Goal: Task Accomplishment & Management: Complete application form

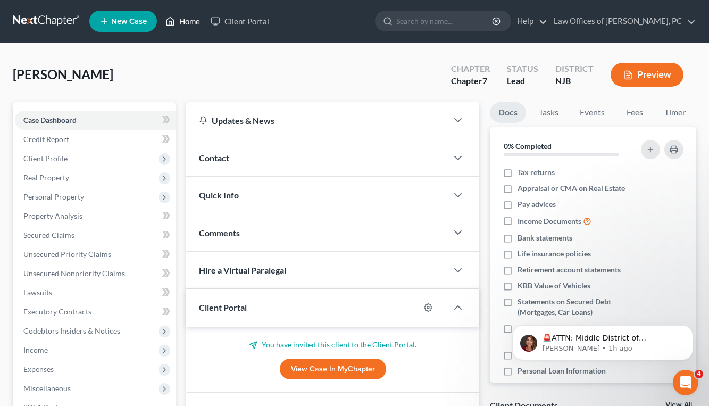
click at [179, 19] on link "Home" at bounding box center [182, 21] width 45 height 19
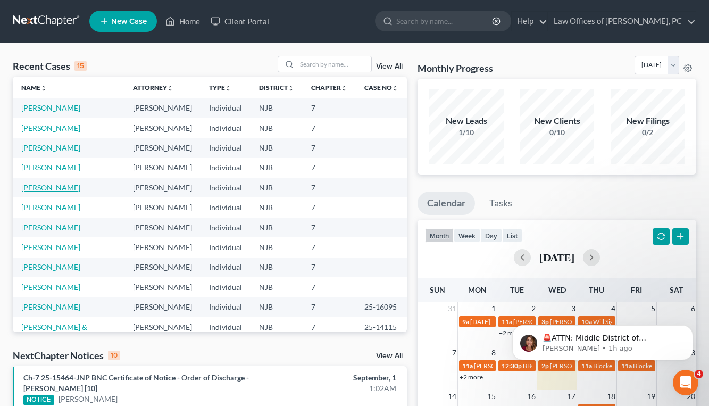
click at [44, 186] on link "[PERSON_NAME]" at bounding box center [50, 187] width 59 height 9
select select "9"
select select "1"
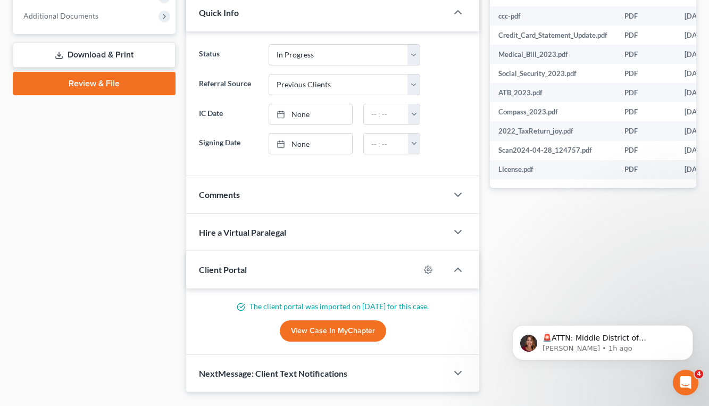
scroll to position [431, 0]
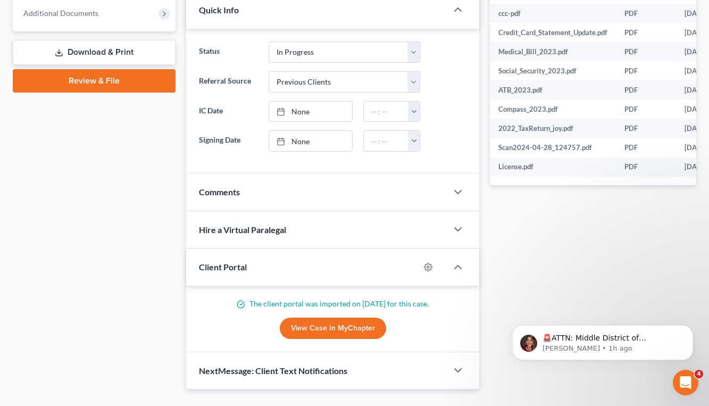
click at [88, 52] on link "Download & Print" at bounding box center [94, 52] width 163 height 25
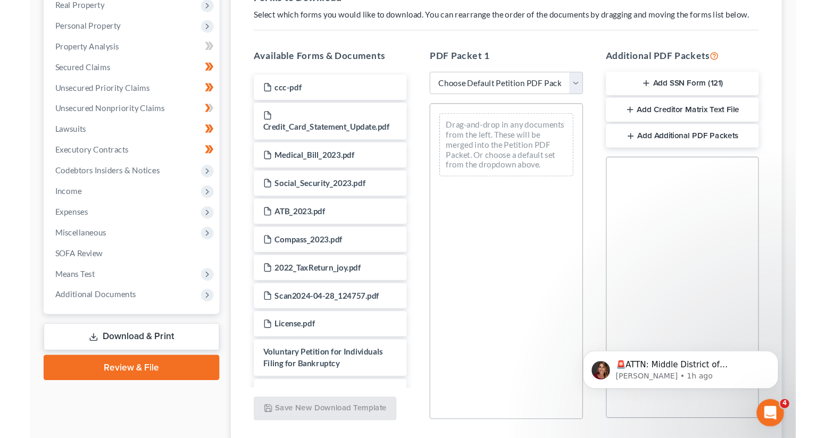
scroll to position [168, 0]
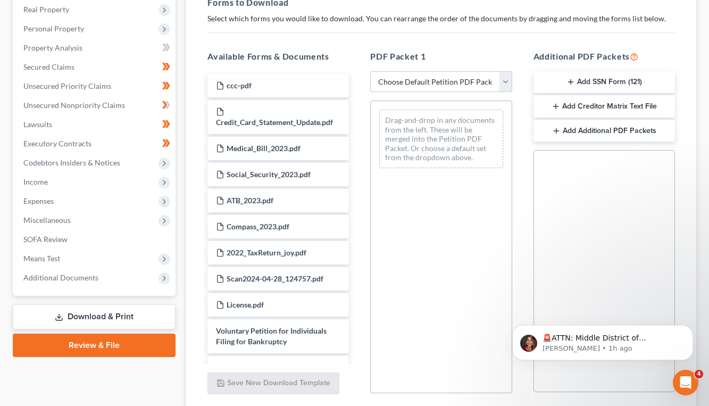
select select "4"
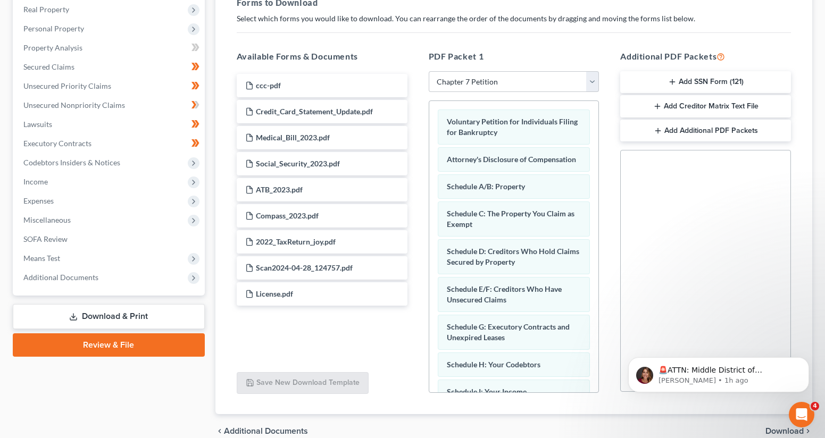
click at [674, 82] on icon "button" at bounding box center [672, 82] width 9 height 9
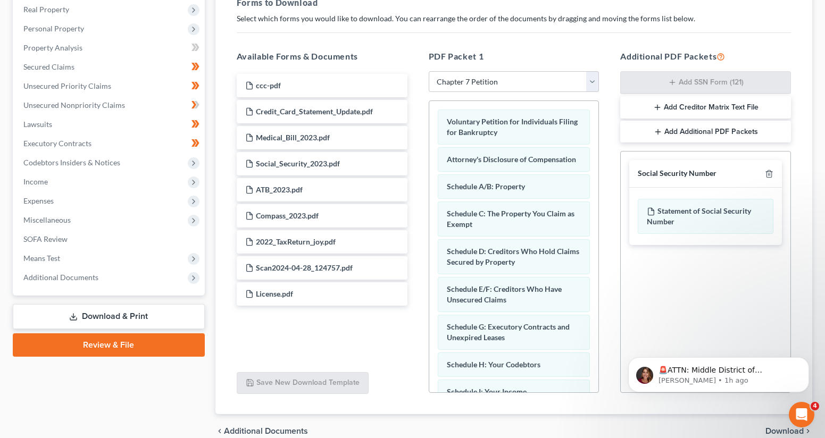
scroll to position [163, 0]
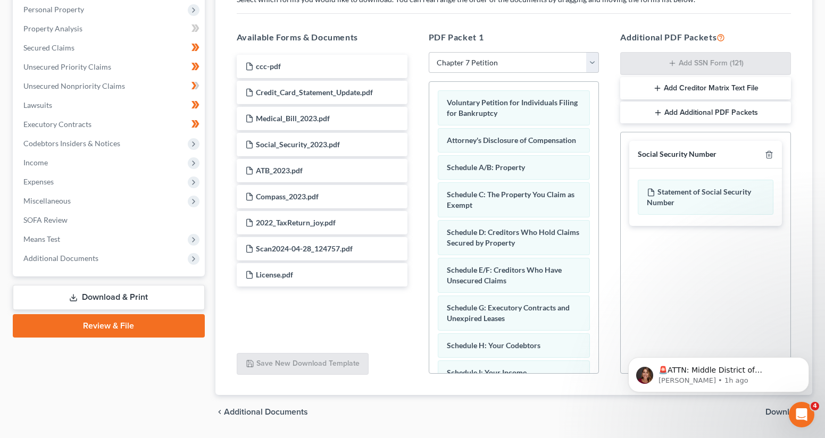
click at [709, 405] on span "Download" at bounding box center [785, 412] width 38 height 9
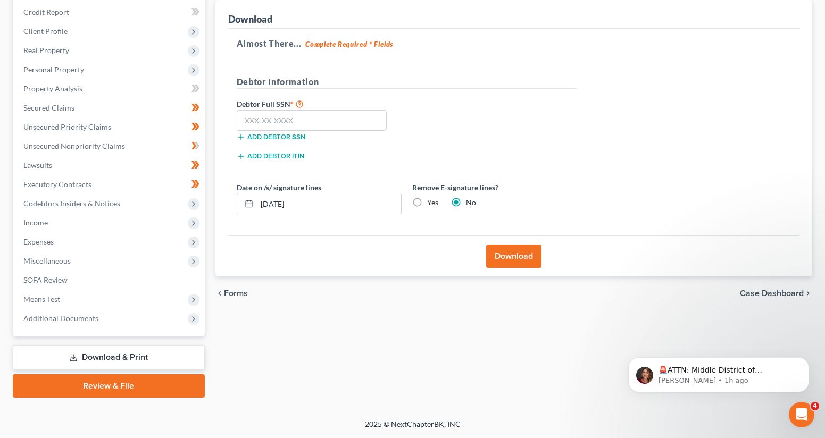
click at [427, 203] on label "Yes" at bounding box center [432, 202] width 11 height 11
click at [431, 203] on input "Yes" at bounding box center [434, 200] width 7 height 7
radio input "true"
radio input "false"
click at [295, 123] on input "text" at bounding box center [312, 120] width 151 height 21
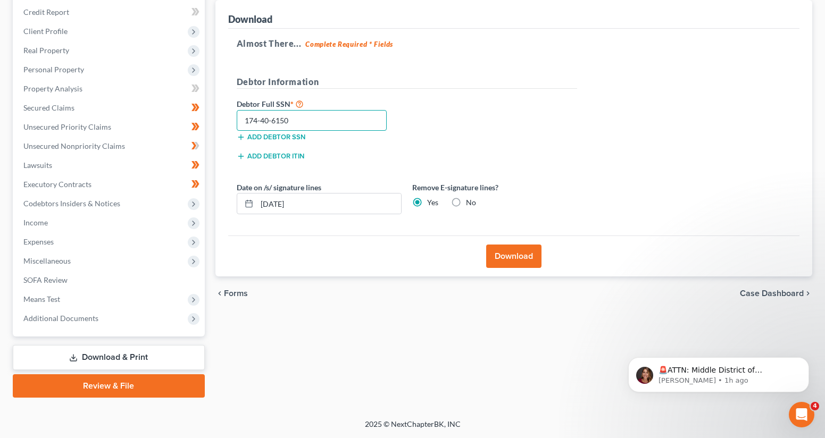
type input "174-40-6150"
click at [504, 258] on button "Download" at bounding box center [513, 256] width 55 height 23
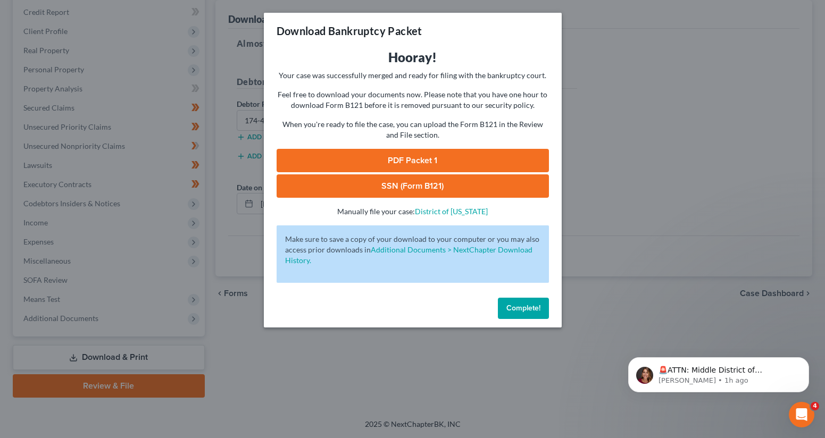
click at [415, 162] on link "PDF Packet 1" at bounding box center [413, 160] width 272 height 23
click at [422, 181] on link "SSN (Form B121)" at bounding box center [413, 185] width 272 height 23
click at [534, 307] on span "Complete!" at bounding box center [523, 308] width 34 height 9
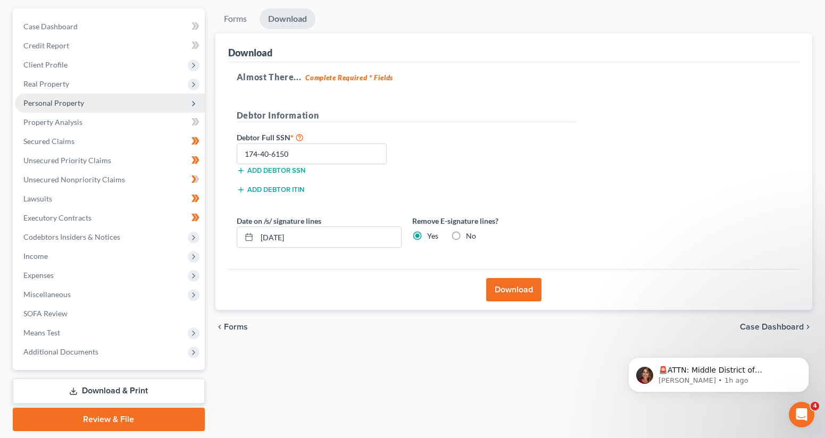
scroll to position [93, 0]
click at [189, 105] on icon at bounding box center [193, 105] width 9 height 9
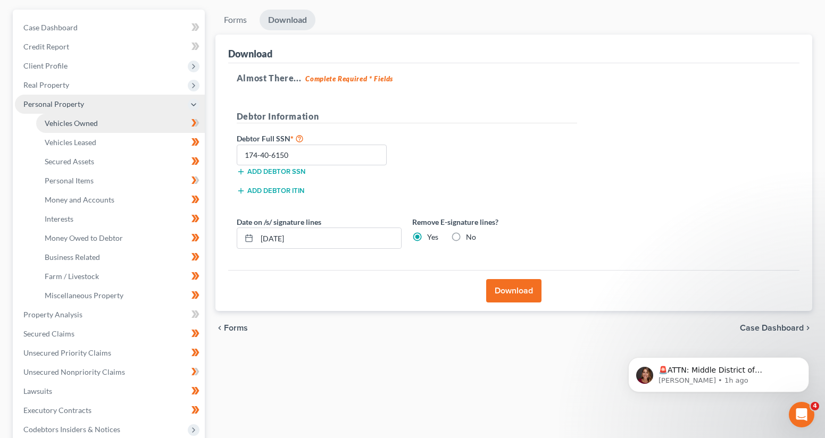
click at [151, 121] on link "Vehicles Owned" at bounding box center [120, 123] width 169 height 19
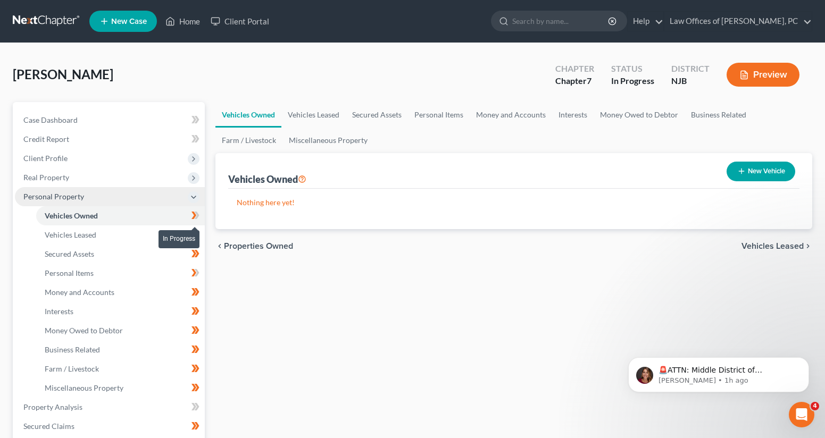
click at [200, 215] on span at bounding box center [195, 217] width 19 height 16
click at [159, 270] on link "Personal Items" at bounding box center [120, 273] width 169 height 19
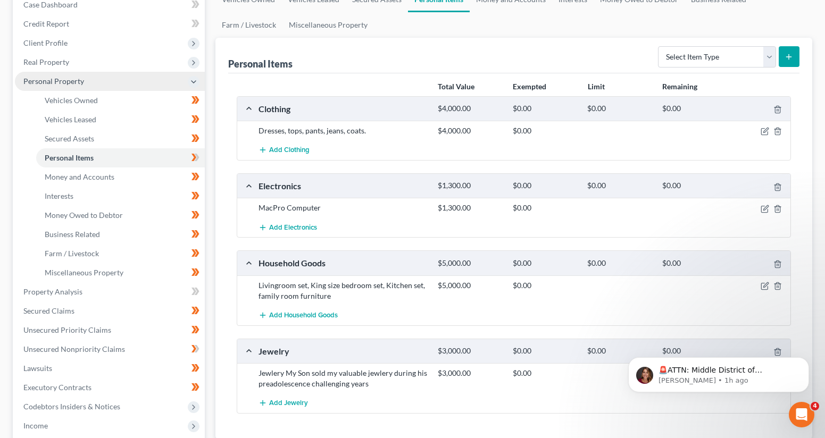
scroll to position [117, 0]
click at [709, 129] on icon "button" at bounding box center [765, 130] width 9 height 9
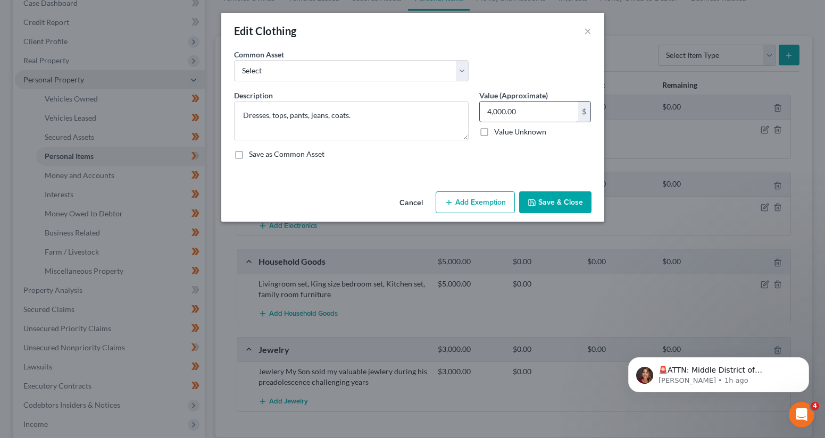
drag, startPoint x: 529, startPoint y: 112, endPoint x: 485, endPoint y: 113, distance: 44.2
click at [485, 113] on input "4,000.00" at bounding box center [529, 112] width 98 height 20
type input "1,000"
click at [477, 196] on button "Add Exemption" at bounding box center [475, 203] width 79 height 22
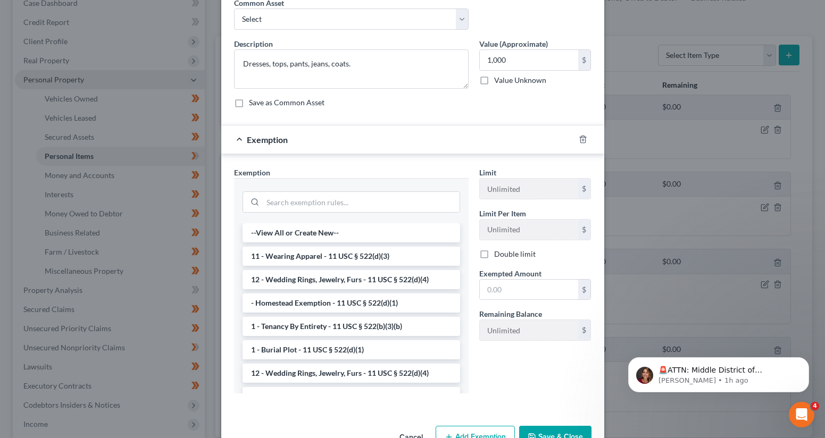
scroll to position [51, 0]
click at [290, 260] on li "11 - Wearing Apparel - 11 USC § 522(d)(3)" at bounding box center [352, 257] width 218 height 19
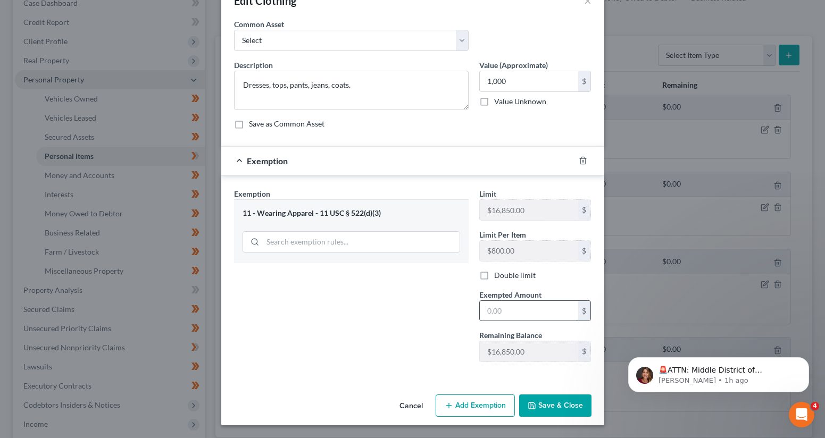
click at [520, 306] on input "text" at bounding box center [529, 311] width 98 height 20
type input "1,000"
click at [570, 403] on button "Save & Close" at bounding box center [555, 406] width 72 height 22
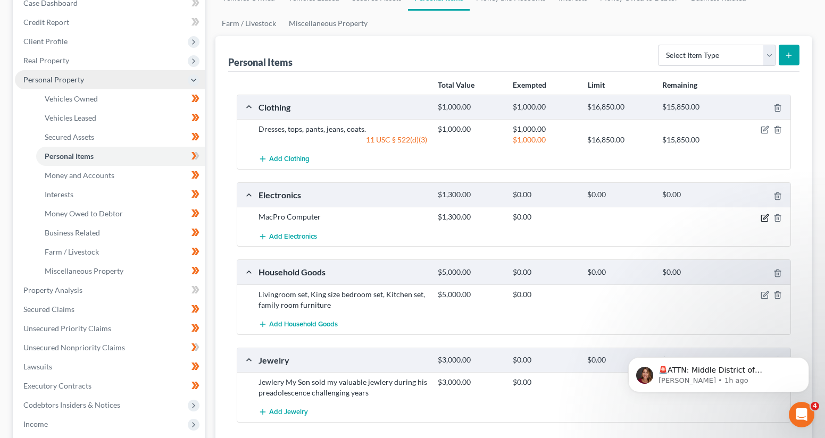
click at [709, 220] on icon "button" at bounding box center [765, 218] width 9 height 9
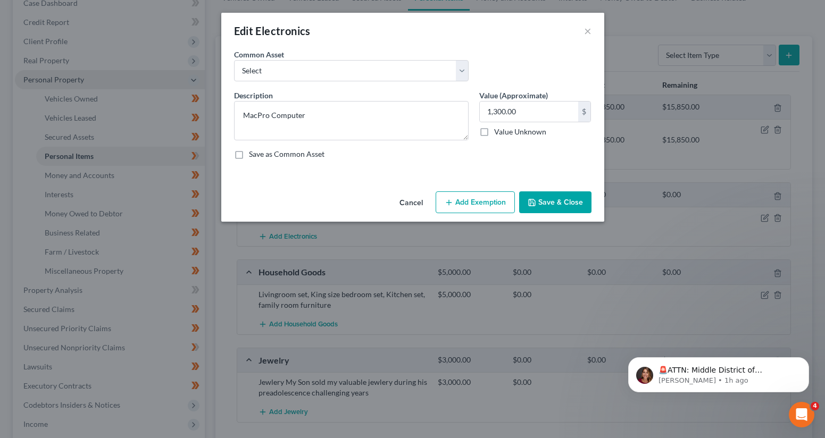
click at [484, 206] on button "Add Exemption" at bounding box center [475, 203] width 79 height 22
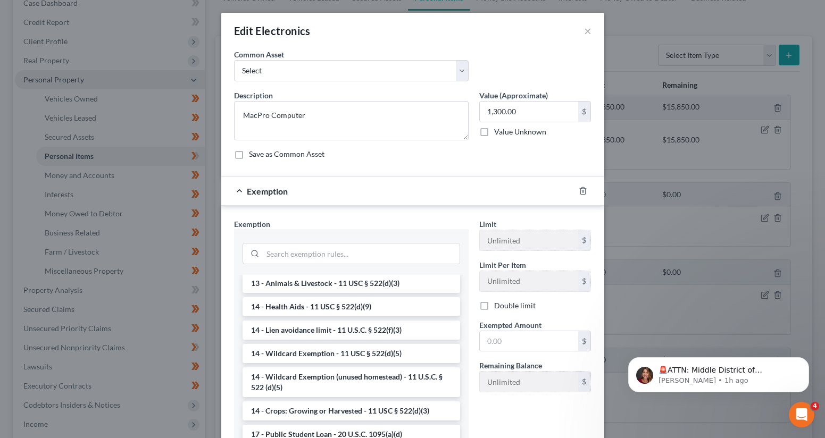
scroll to position [143, 0]
click at [300, 259] on input "search" at bounding box center [361, 254] width 197 height 20
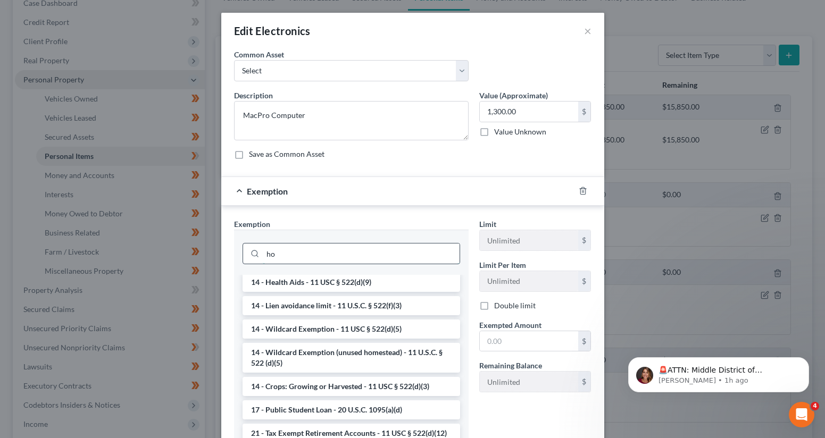
scroll to position [0, 0]
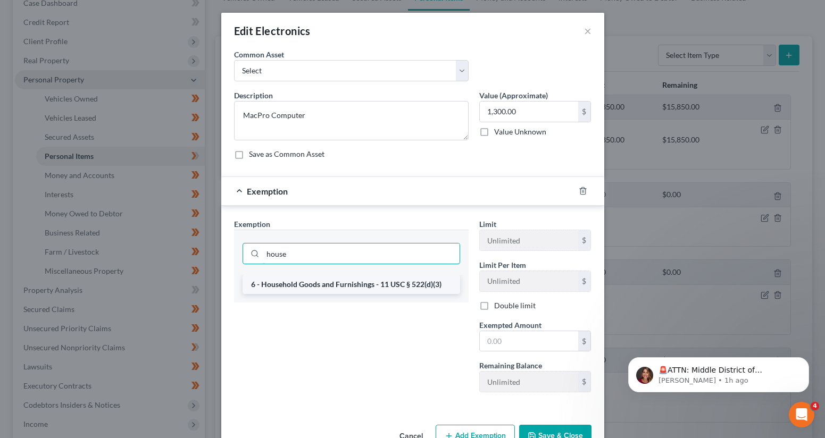
type input "house"
click at [318, 286] on li "6 - Household Goods and Furnishings - 11 USC § 522(d)(3)" at bounding box center [352, 284] width 218 height 19
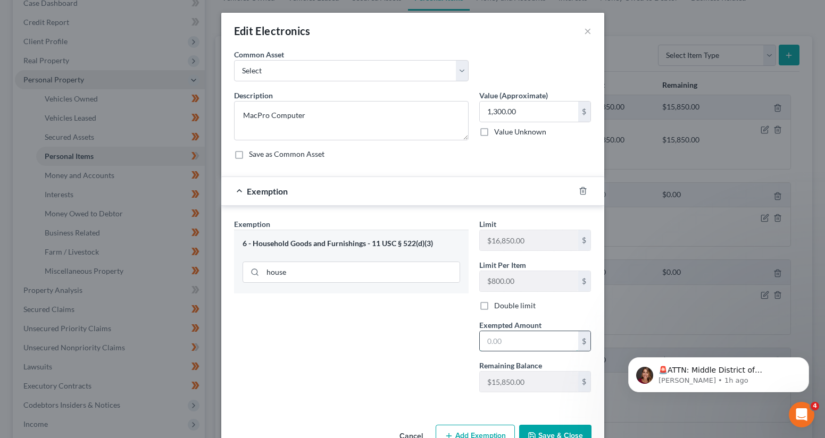
click at [511, 338] on input "text" at bounding box center [529, 341] width 98 height 20
type input "1,300"
click at [568, 405] on button "Save & Close" at bounding box center [555, 436] width 72 height 22
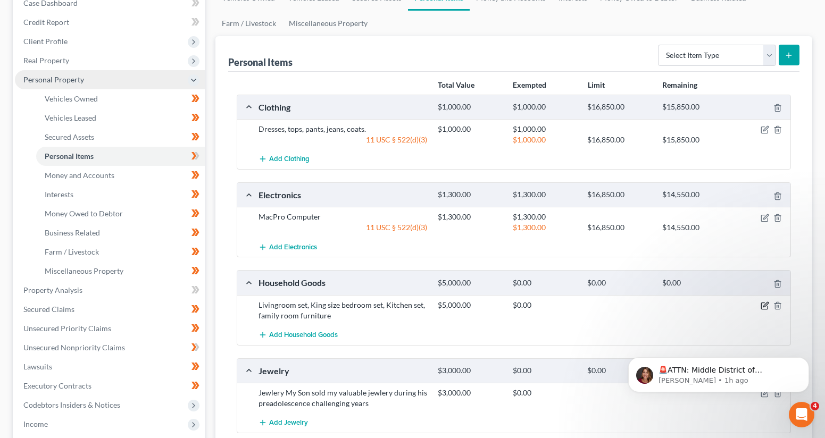
click at [709, 309] on icon "button" at bounding box center [765, 306] width 9 height 9
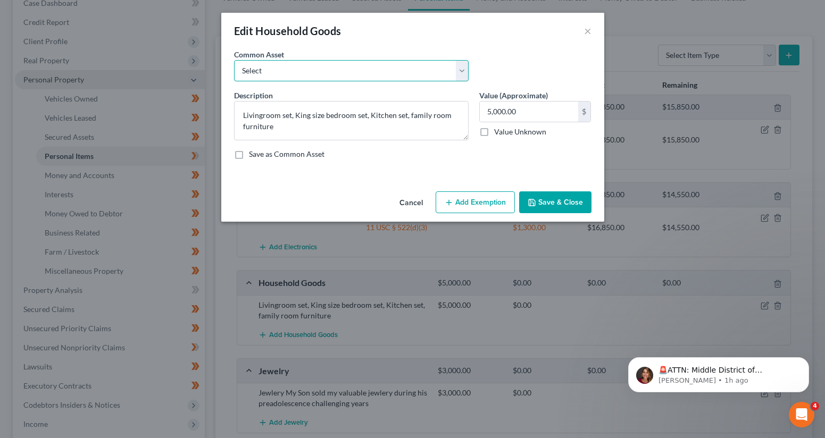
select select "0"
type textarea "Household Goods & Furnishings. No one item worth more than $625."
type input "1,500.00"
click at [466, 200] on button "Add Exemption" at bounding box center [475, 203] width 79 height 22
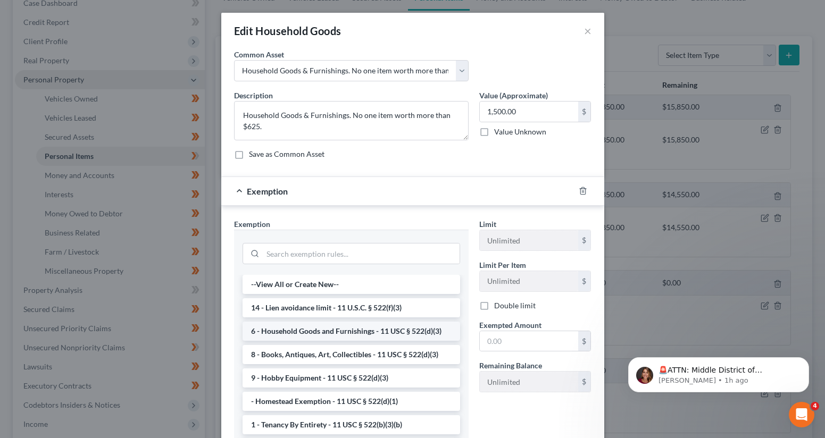
click at [393, 334] on li "6 - Household Goods and Furnishings - 11 USC § 522(d)(3)" at bounding box center [352, 331] width 218 height 19
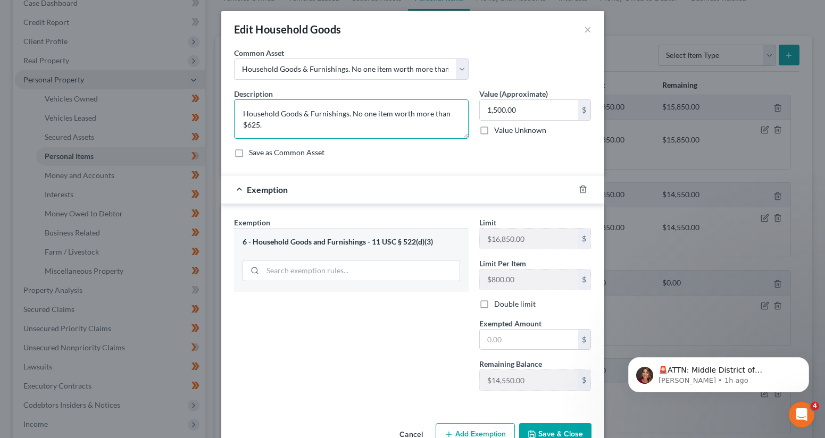
drag, startPoint x: 248, startPoint y: 126, endPoint x: 258, endPoint y: 126, distance: 9.6
click at [258, 126] on textarea "Household Goods & Furnishings. No one item worth more than $625." at bounding box center [351, 118] width 235 height 39
type textarea "Household Goods & Furnishings. No one item worth more than $800."
click at [481, 110] on input "1,500.00" at bounding box center [529, 110] width 98 height 20
type input "2,500.00"
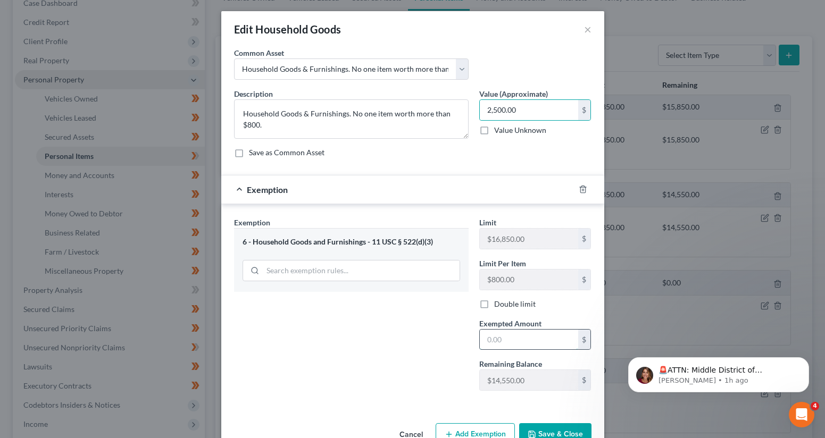
click at [512, 344] on input "text" at bounding box center [529, 340] width 98 height 20
type input "2,500"
click at [541, 405] on button "Save & Close" at bounding box center [555, 434] width 72 height 22
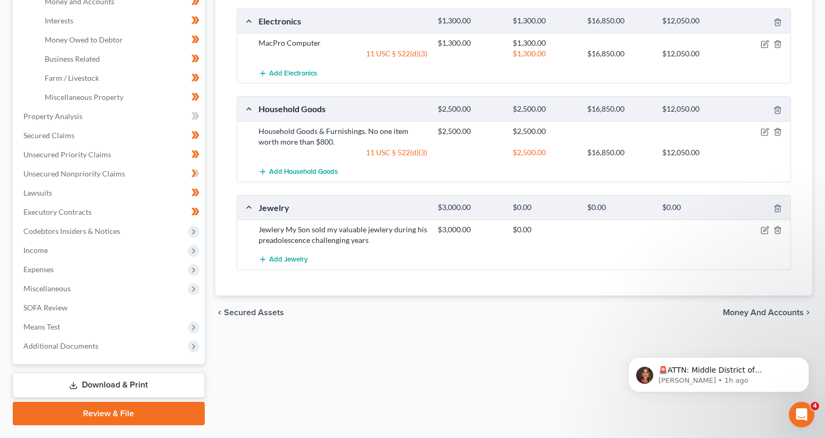
scroll to position [291, 0]
click at [709, 228] on icon "button" at bounding box center [764, 231] width 6 height 6
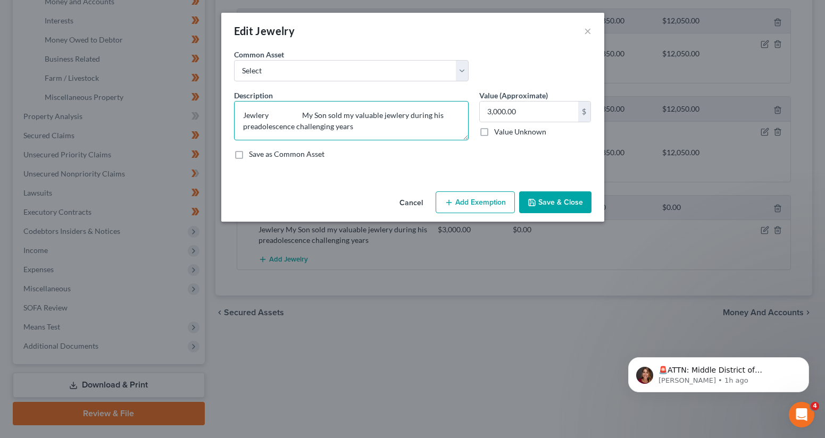
drag, startPoint x: 368, startPoint y: 130, endPoint x: 237, endPoint y: 112, distance: 132.1
click at [237, 112] on textarea "Jewlery My Son sold my valuable jewlery during his preadolescence challenging y…" at bounding box center [351, 120] width 235 height 39
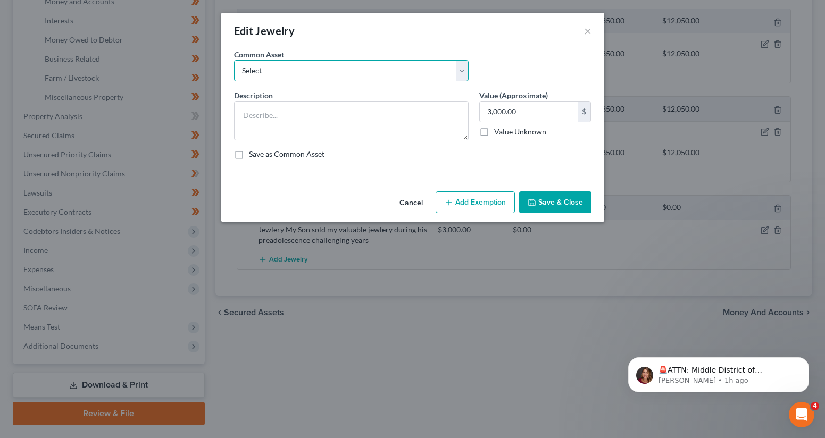
select select "0"
type textarea "Various Items of Jewelry."
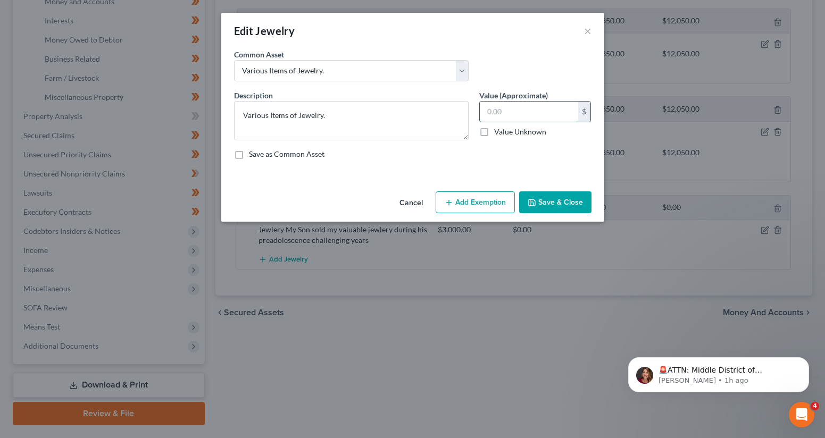
click at [496, 109] on input "text" at bounding box center [529, 112] width 98 height 20
type input "1,000"
click at [488, 198] on button "Add Exemption" at bounding box center [475, 203] width 79 height 22
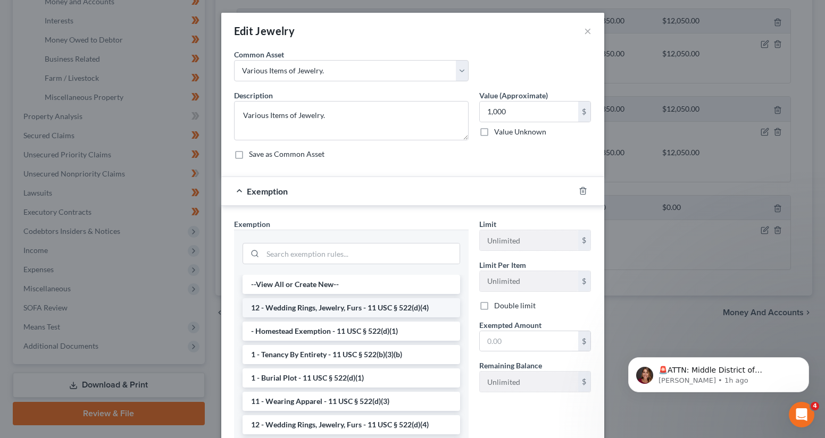
click at [395, 308] on li "12 - Wedding Rings, Jewelry, Furs - 11 USC § 522(d)(4)" at bounding box center [352, 307] width 218 height 19
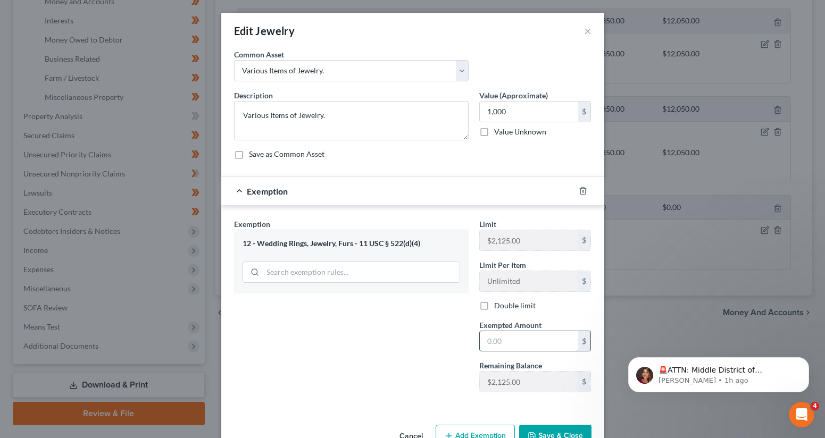
click at [501, 334] on input "text" at bounding box center [529, 341] width 98 height 20
type input "1,000"
click at [552, 405] on button "Save & Close" at bounding box center [555, 436] width 72 height 22
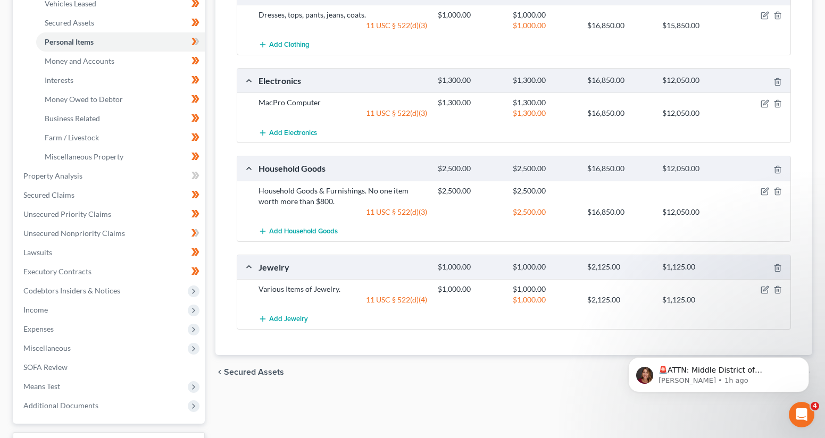
scroll to position [235, 0]
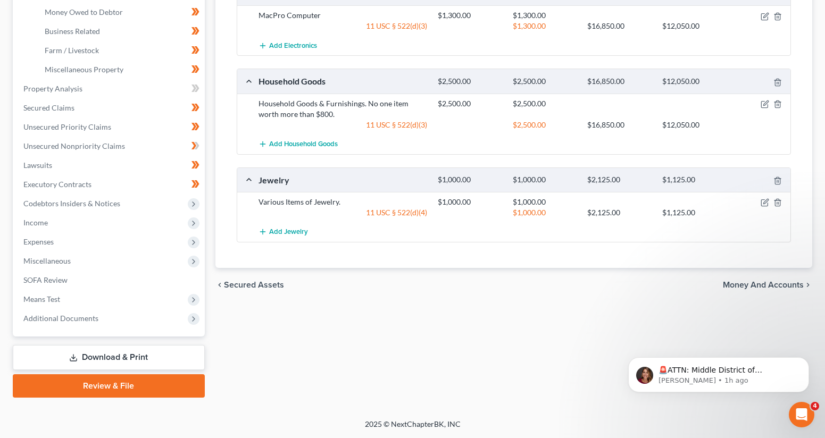
click at [133, 356] on link "Download & Print" at bounding box center [109, 357] width 192 height 25
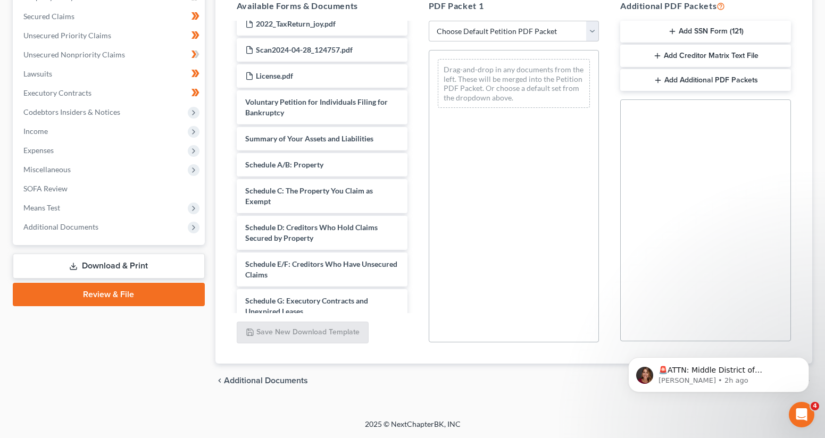
scroll to position [161, 0]
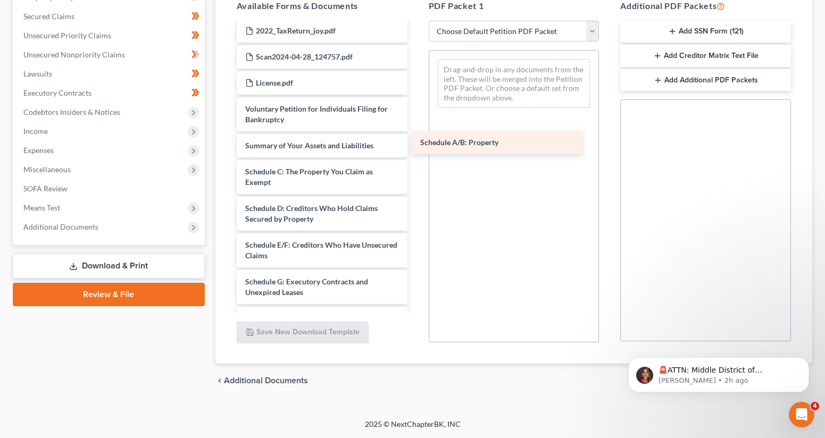
drag, startPoint x: 328, startPoint y: 173, endPoint x: 505, endPoint y: 144, distance: 179.1
click at [416, 144] on div "Schedule A/B: Property ccc-pdf Credit_Card_Statement_Update.pdf Medical_Bill_20…" at bounding box center [322, 254] width 188 height 782
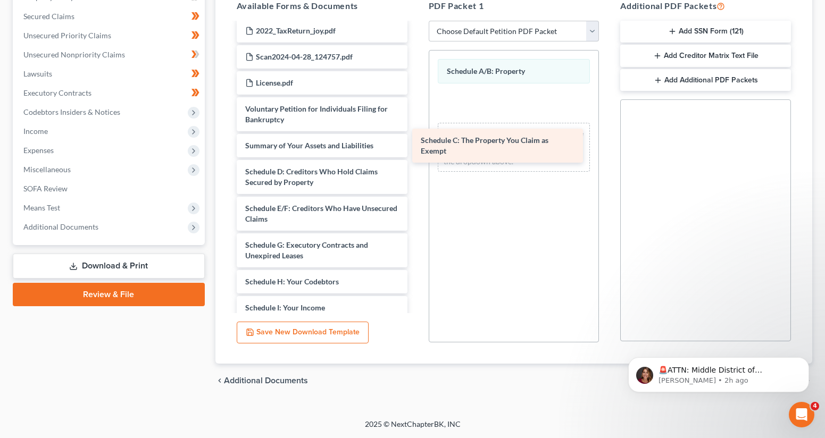
drag, startPoint x: 317, startPoint y: 174, endPoint x: 500, endPoint y: 140, distance: 185.6
click at [416, 140] on div "Schedule C: The Property You Claim as Exempt ccc-pdf Credit_Card_Statement_Upda…" at bounding box center [322, 235] width 188 height 745
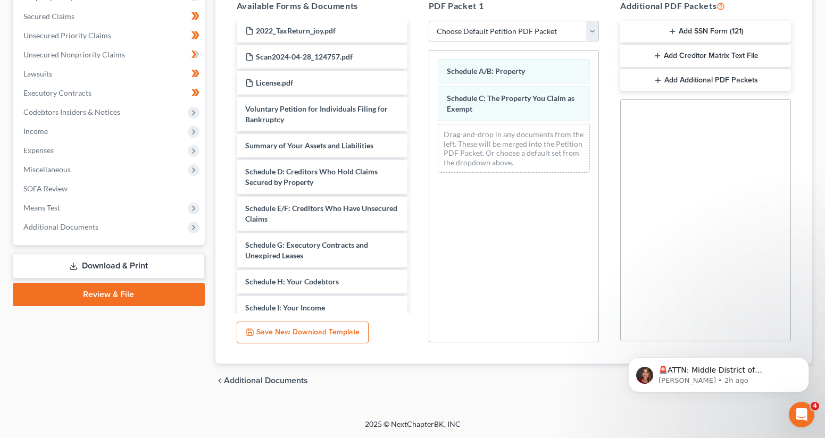
scroll to position [170, 0]
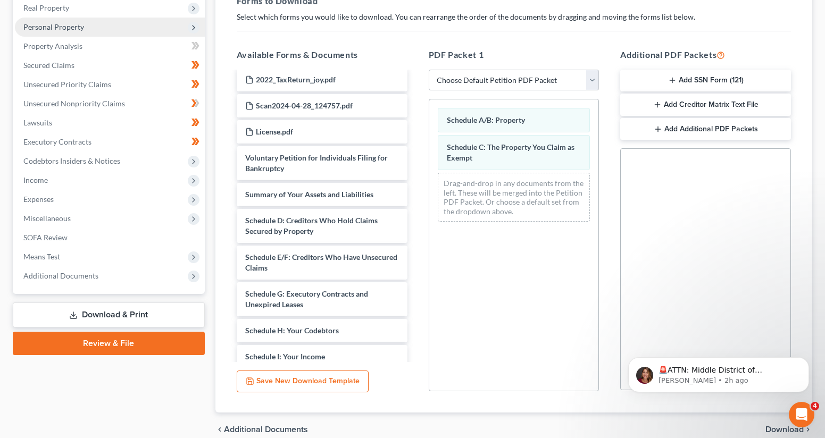
click at [709, 405] on span "Download" at bounding box center [785, 430] width 38 height 9
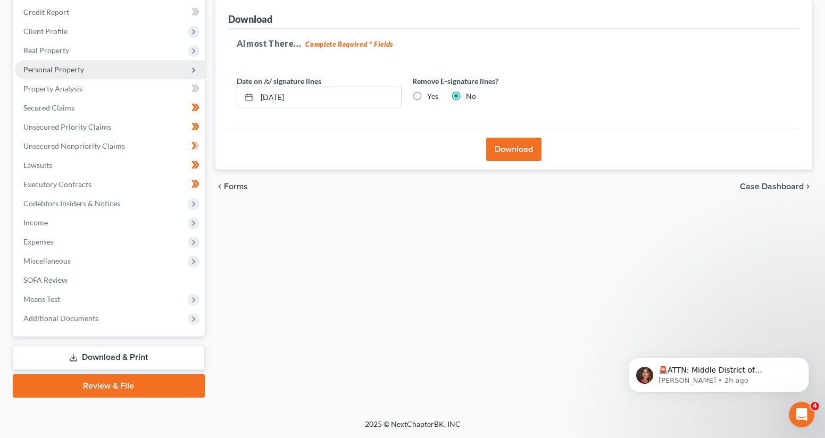
click at [427, 96] on label "Yes" at bounding box center [432, 96] width 11 height 11
click at [431, 96] on input "Yes" at bounding box center [434, 94] width 7 height 7
radio input "true"
radio input "false"
click at [510, 152] on button "Download" at bounding box center [513, 149] width 55 height 23
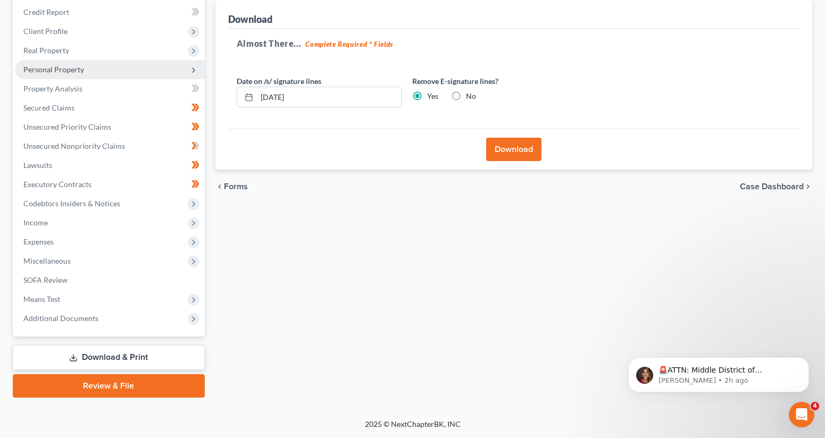
scroll to position [126, 0]
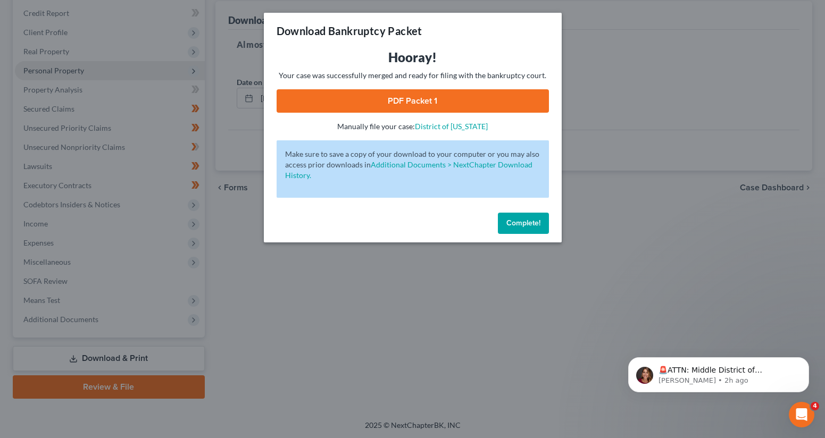
click at [529, 225] on span "Complete!" at bounding box center [523, 223] width 34 height 9
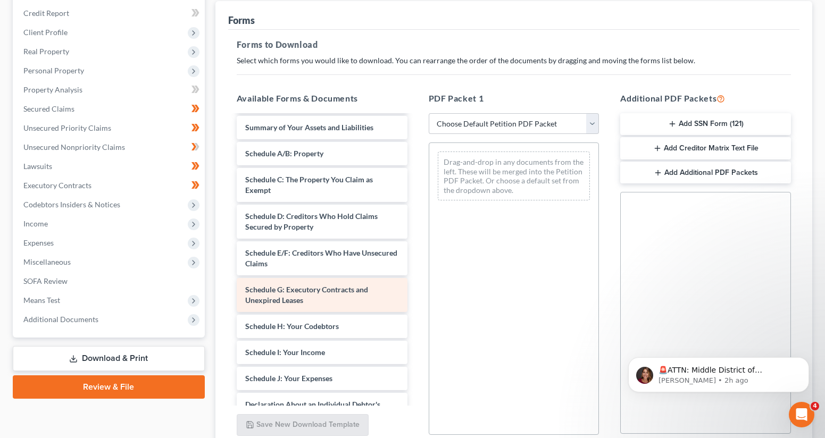
scroll to position [265, 0]
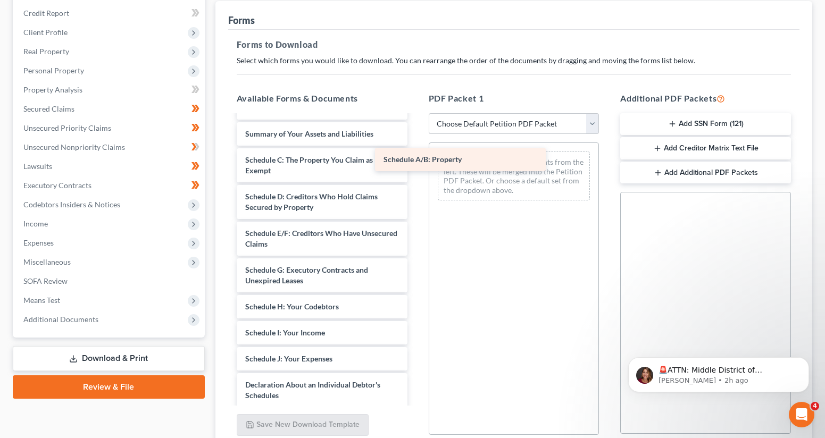
drag, startPoint x: 306, startPoint y: 155, endPoint x: 444, endPoint y: 155, distance: 138.3
click at [416, 155] on div "Schedule A/B: Property ccc-pdf Credit_Card_Statement_Update.pdf Medical_Bill_20…" at bounding box center [322, 242] width 188 height 782
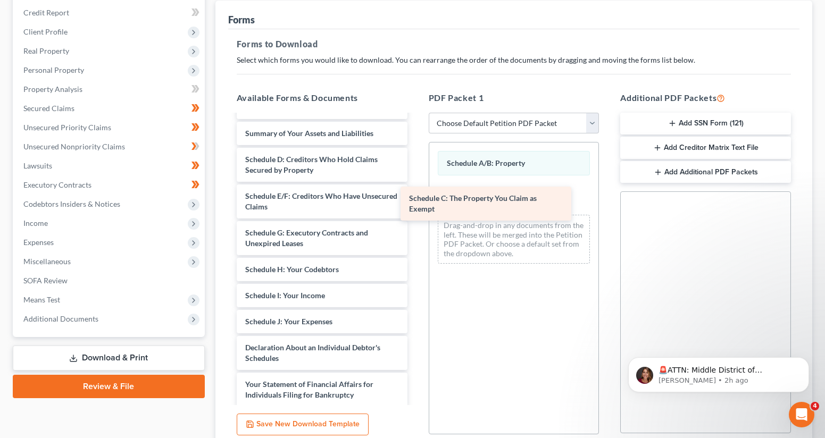
drag, startPoint x: 312, startPoint y: 165, endPoint x: 478, endPoint y: 205, distance: 170.7
click at [416, 205] on div "Schedule C: The Property You Claim as Exempt ccc-pdf Credit_Card_Statement_Upda…" at bounding box center [322, 223] width 188 height 745
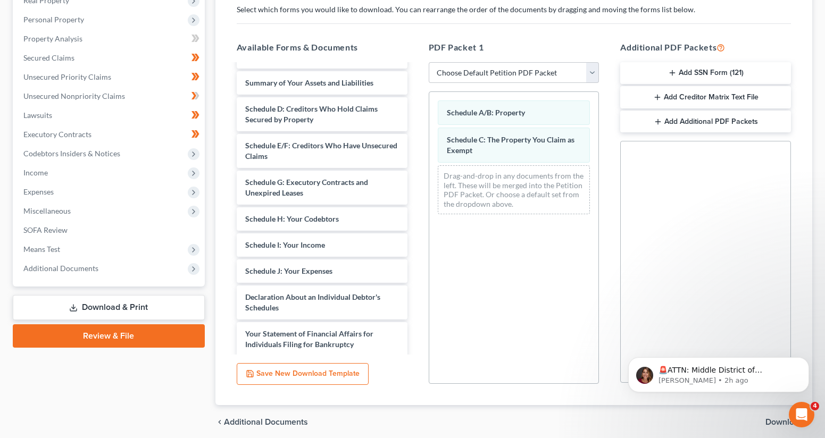
scroll to position [173, 0]
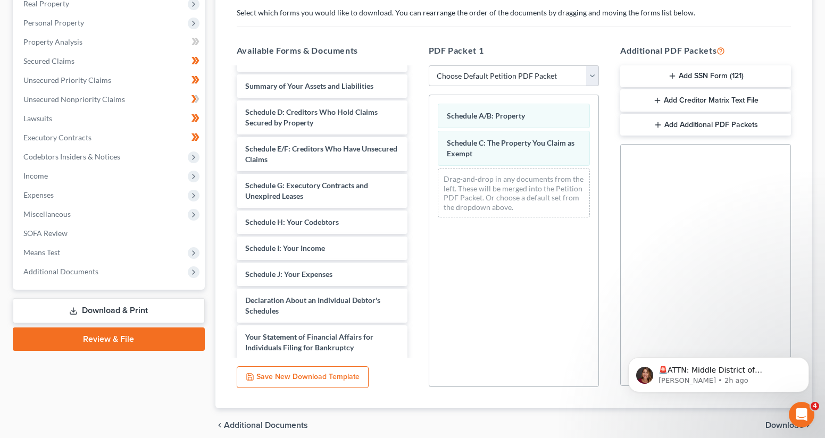
click at [773, 423] on span "Download" at bounding box center [785, 425] width 38 height 9
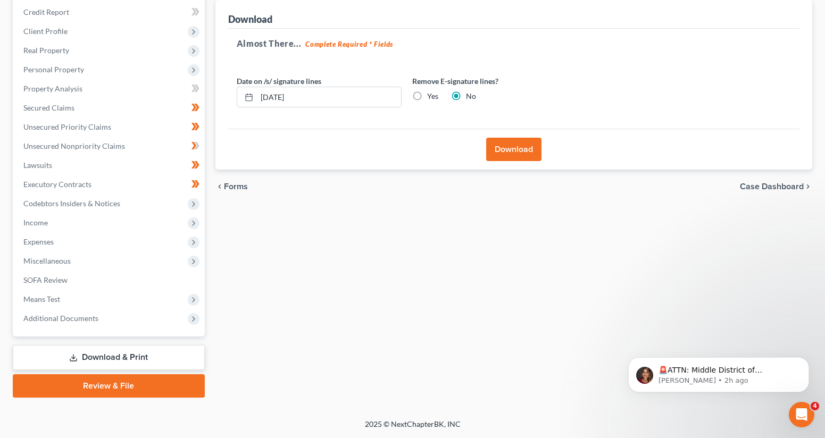
click at [419, 129] on div "Download" at bounding box center [513, 149] width 571 height 41
click at [416, 129] on div "Download" at bounding box center [513, 149] width 571 height 41
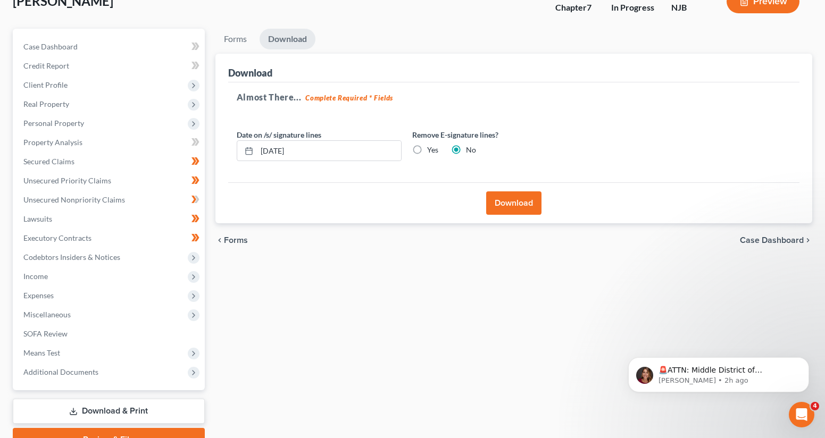
scroll to position [73, 0]
click at [427, 147] on label "Yes" at bounding box center [432, 150] width 11 height 11
click at [431, 147] on input "Yes" at bounding box center [434, 148] width 7 height 7
radio input "true"
radio input "false"
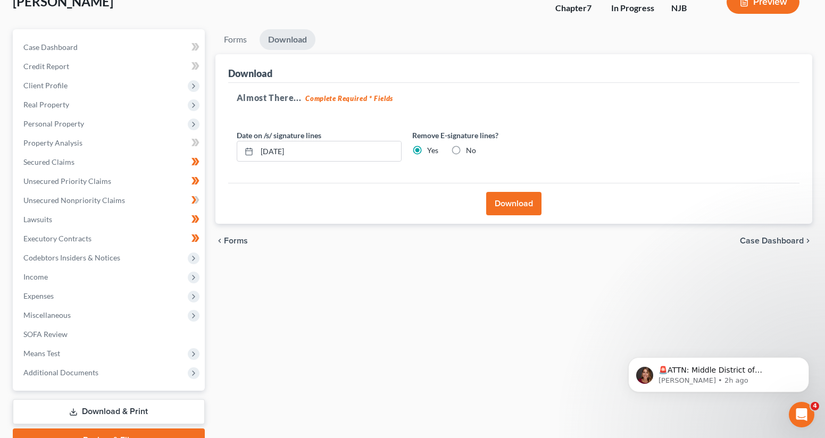
click at [513, 203] on button "Download" at bounding box center [513, 203] width 55 height 23
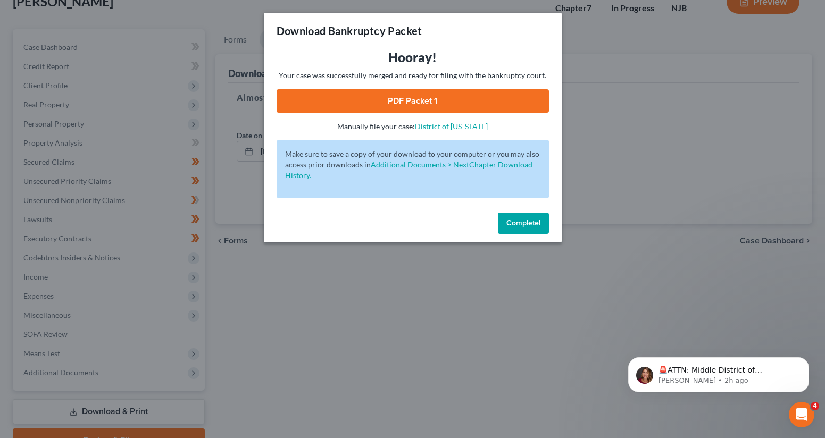
click at [418, 103] on link "PDF Packet 1" at bounding box center [413, 100] width 272 height 23
drag, startPoint x: 525, startPoint y: 221, endPoint x: 504, endPoint y: 219, distance: 20.8
click at [525, 221] on span "Complete!" at bounding box center [523, 223] width 34 height 9
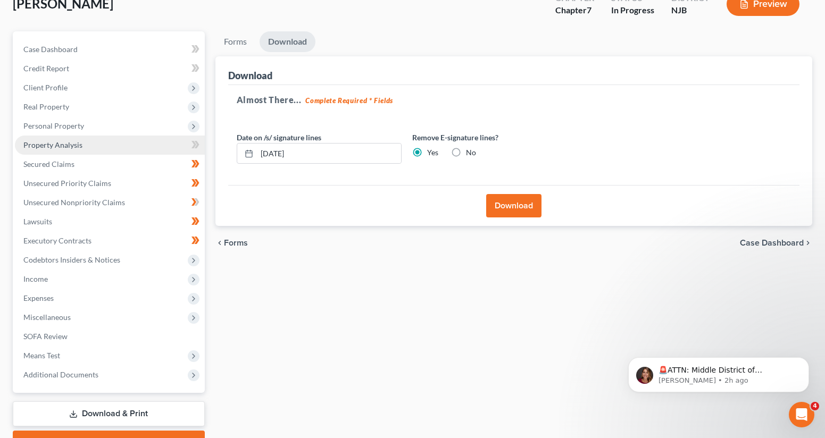
scroll to position [71, 0]
click at [85, 142] on link "Property Analysis" at bounding box center [110, 145] width 190 height 19
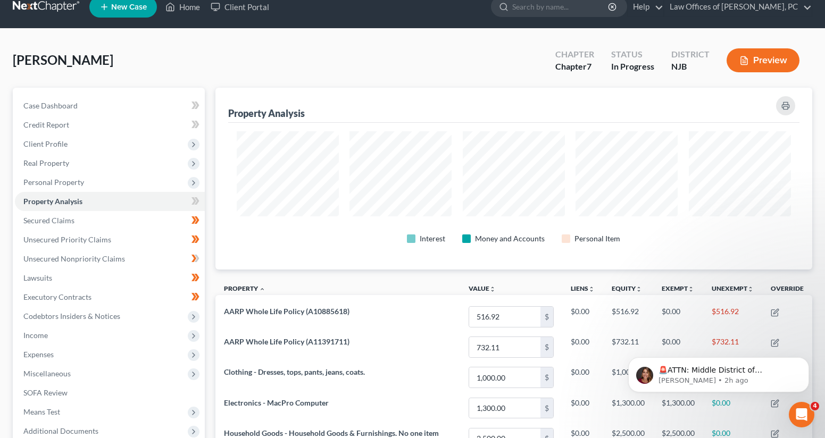
scroll to position [16, 0]
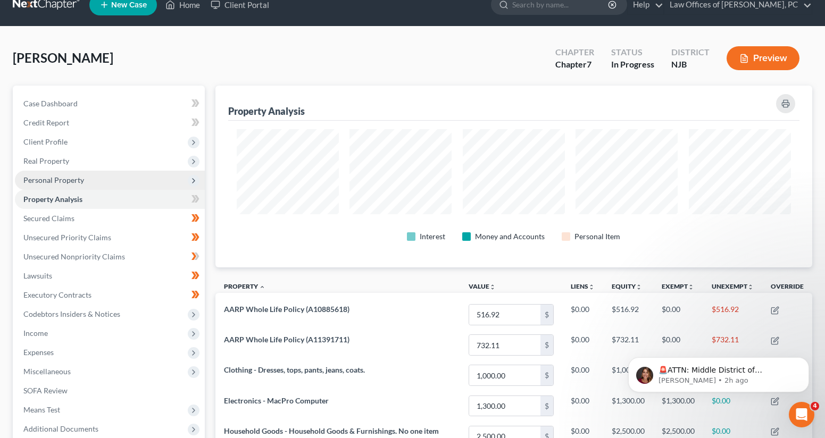
click at [194, 182] on icon at bounding box center [193, 181] width 9 height 9
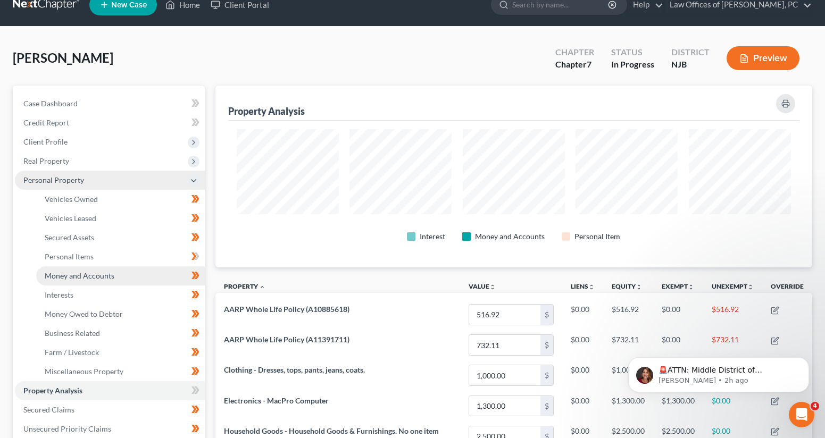
click at [139, 273] on link "Money and Accounts" at bounding box center [120, 276] width 169 height 19
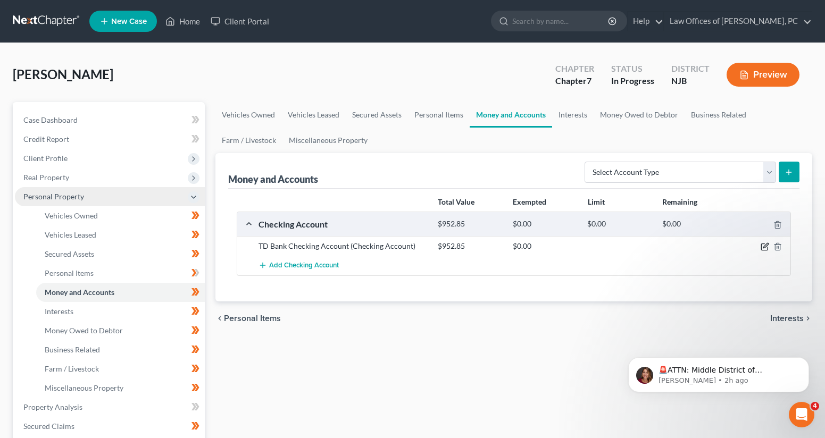
click at [767, 247] on icon "button" at bounding box center [765, 247] width 9 height 9
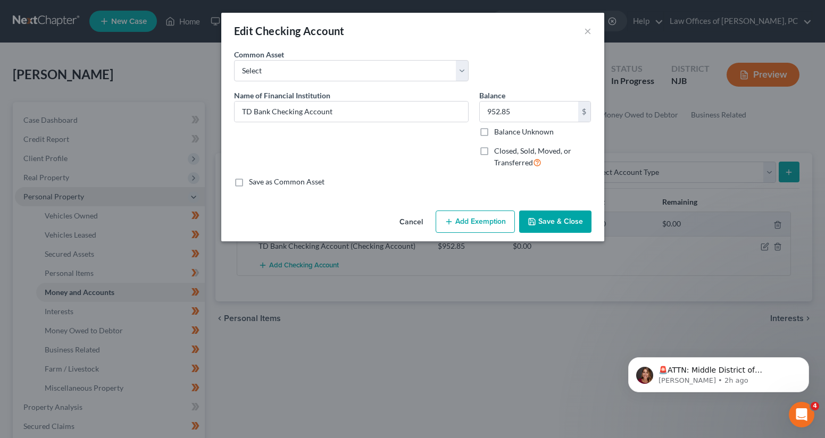
click at [492, 220] on button "Add Exemption" at bounding box center [475, 222] width 79 height 22
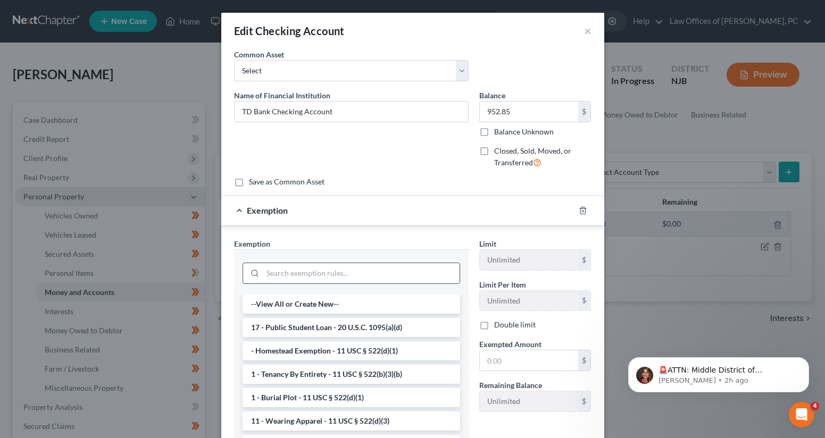
click at [361, 274] on input "search" at bounding box center [361, 273] width 197 height 20
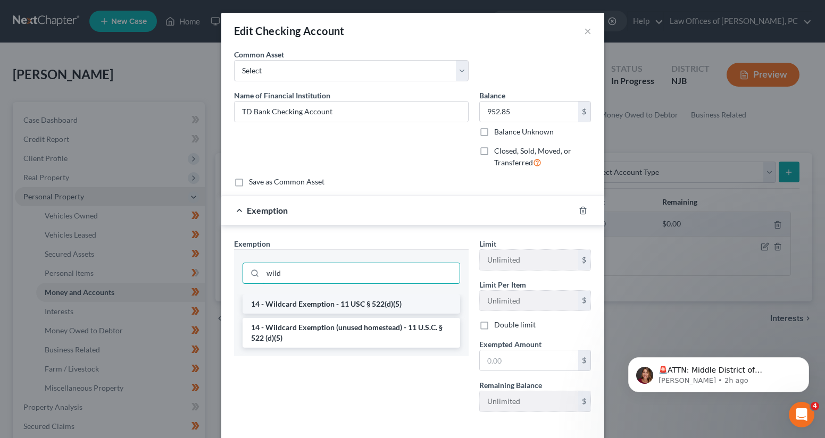
type input "wild"
click at [403, 306] on li "14 - Wildcard Exemption - 11 USC § 522(d)(5)" at bounding box center [352, 304] width 218 height 19
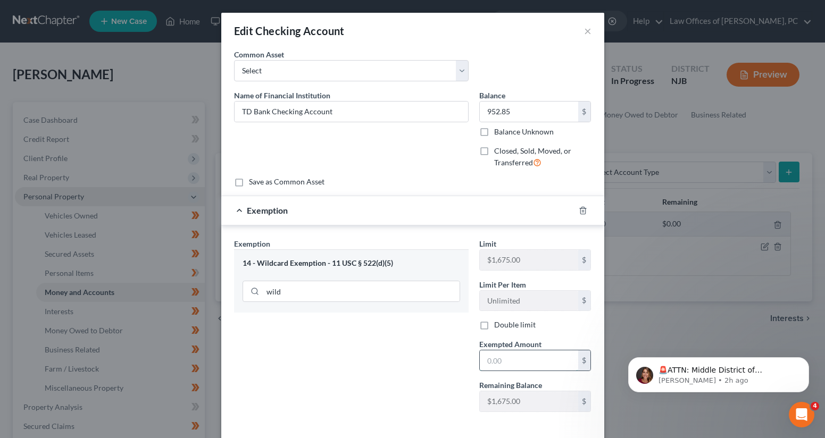
click at [504, 359] on input "text" at bounding box center [529, 361] width 98 height 20
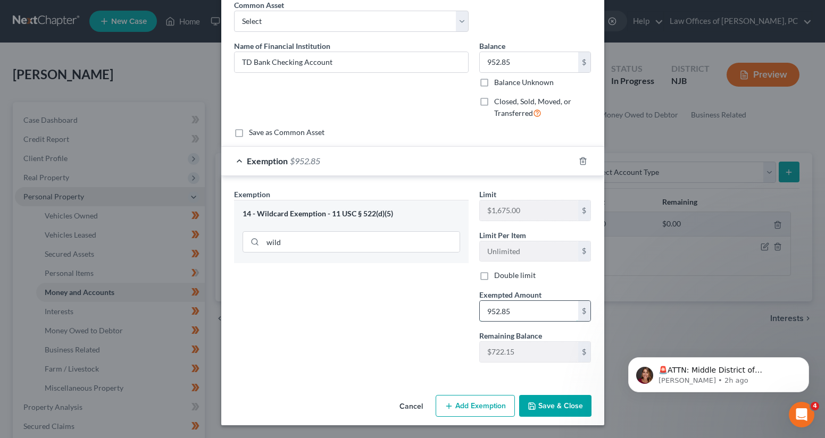
scroll to position [49, 0]
type input "952.85"
click at [540, 399] on button "Save & Close" at bounding box center [555, 407] width 72 height 22
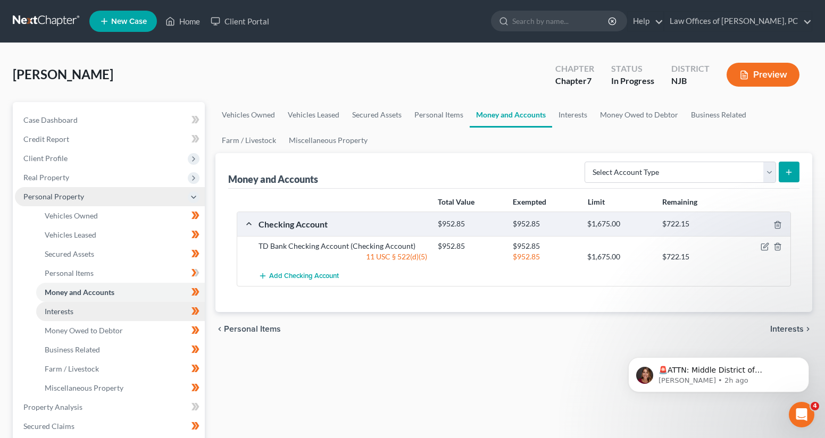
click at [104, 313] on link "Interests" at bounding box center [120, 311] width 169 height 19
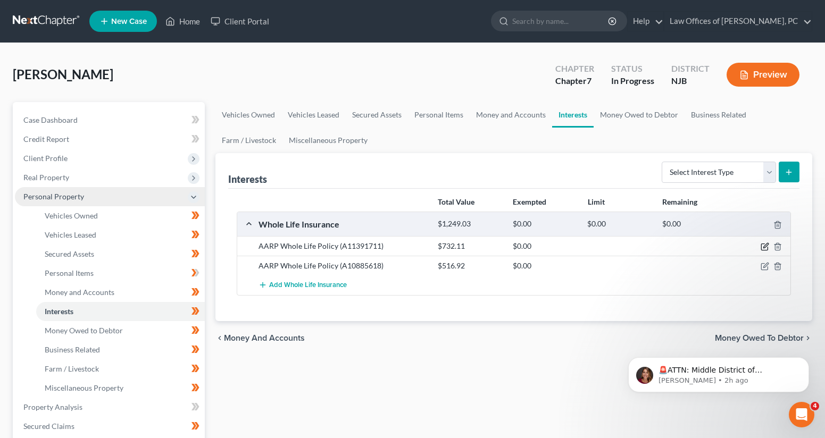
click at [763, 248] on icon "button" at bounding box center [765, 247] width 9 height 9
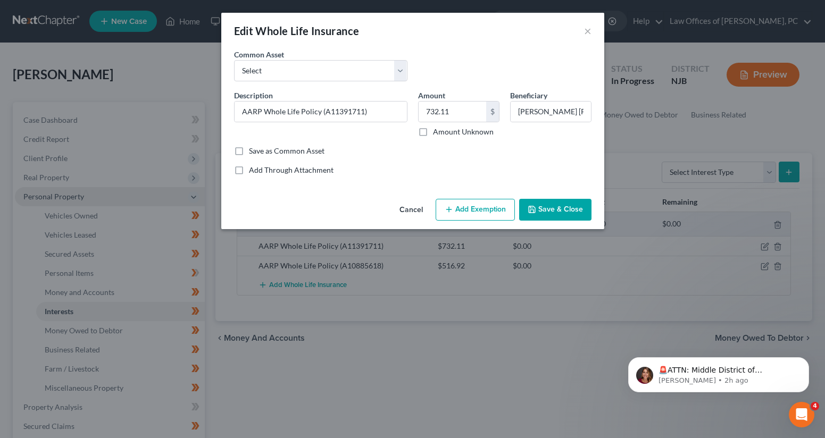
click at [468, 213] on button "Add Exemption" at bounding box center [475, 210] width 79 height 22
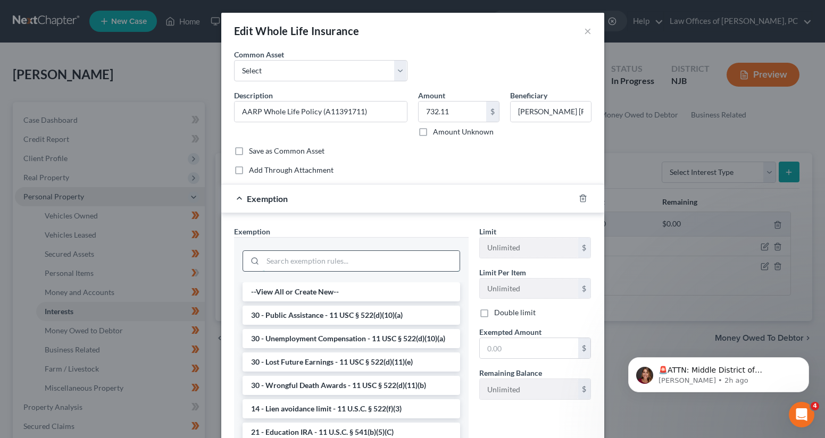
click at [366, 264] on input "search" at bounding box center [361, 261] width 197 height 20
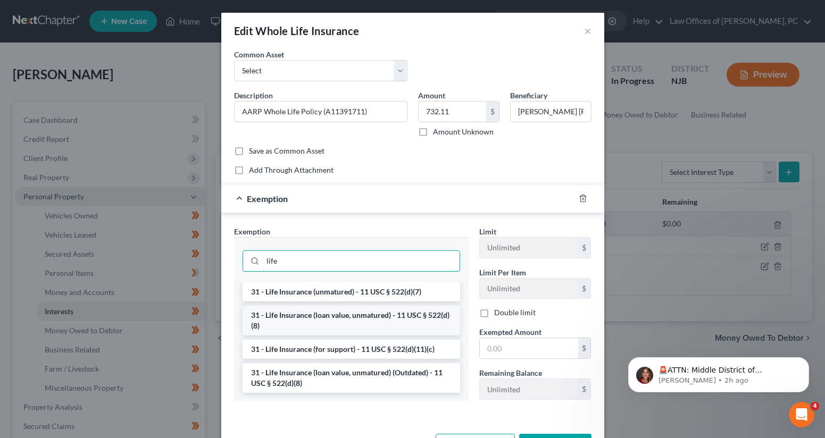
type input "life"
click at [397, 315] on li "31 - Life Insurance (loan value, unmatured) - 11 USC § 522(d)(8)" at bounding box center [352, 321] width 218 height 30
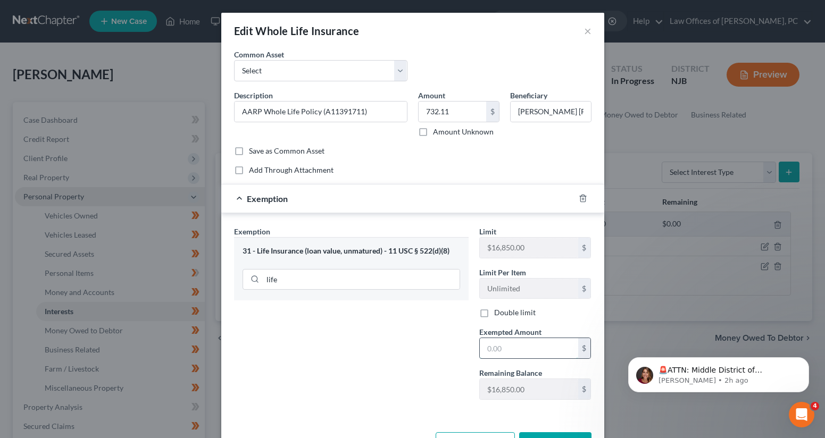
click at [519, 347] on input "text" at bounding box center [529, 348] width 98 height 20
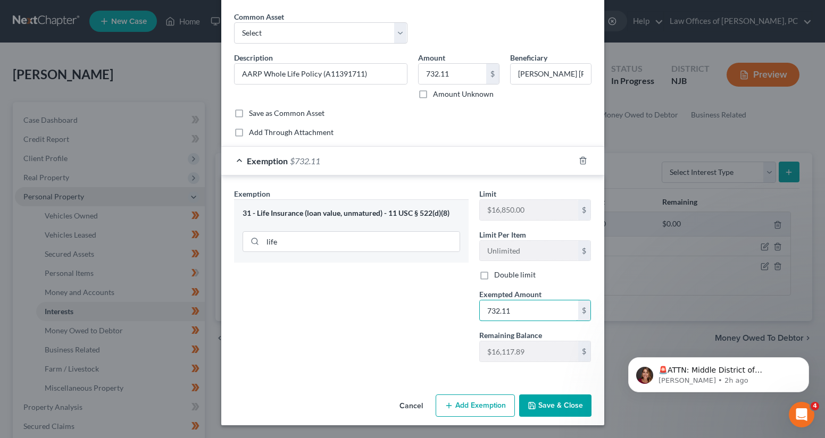
scroll to position [37, 0]
type input "732.11"
click at [546, 403] on button "Save & Close" at bounding box center [555, 406] width 72 height 22
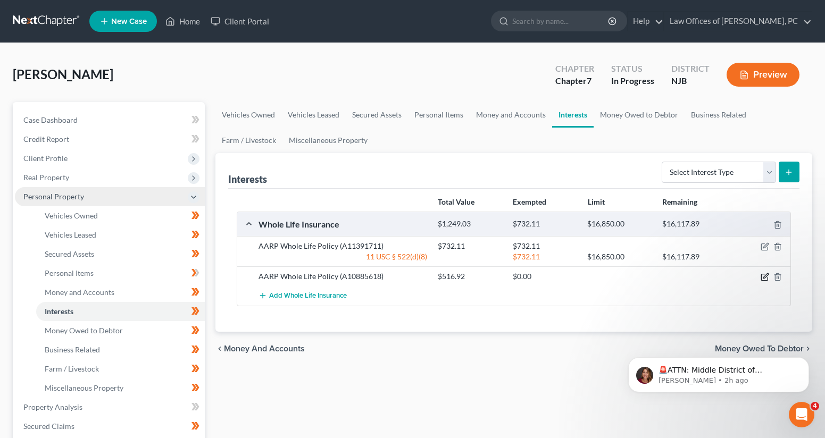
click at [764, 278] on icon "button" at bounding box center [765, 277] width 9 height 9
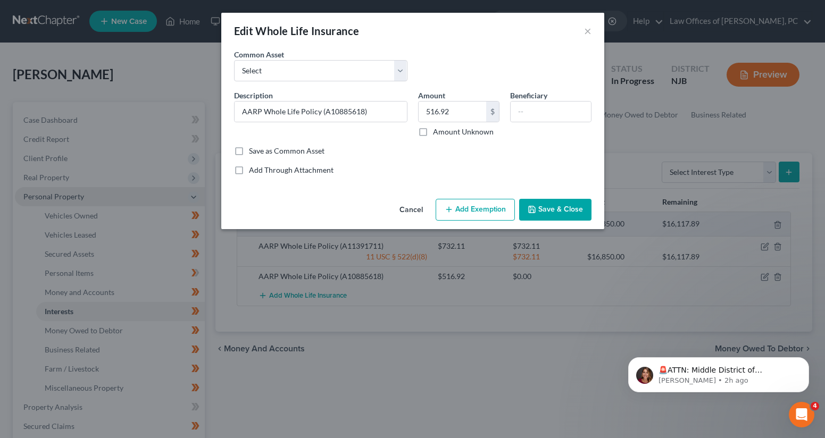
click at [481, 214] on button "Add Exemption" at bounding box center [475, 210] width 79 height 22
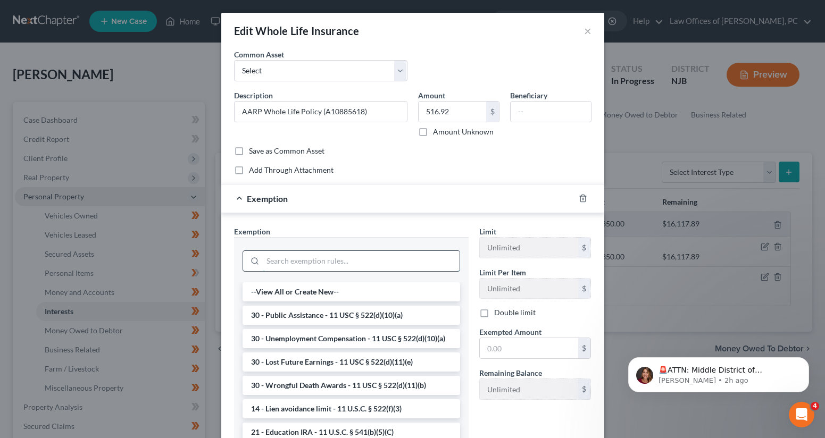
click at [378, 260] on input "search" at bounding box center [361, 261] width 197 height 20
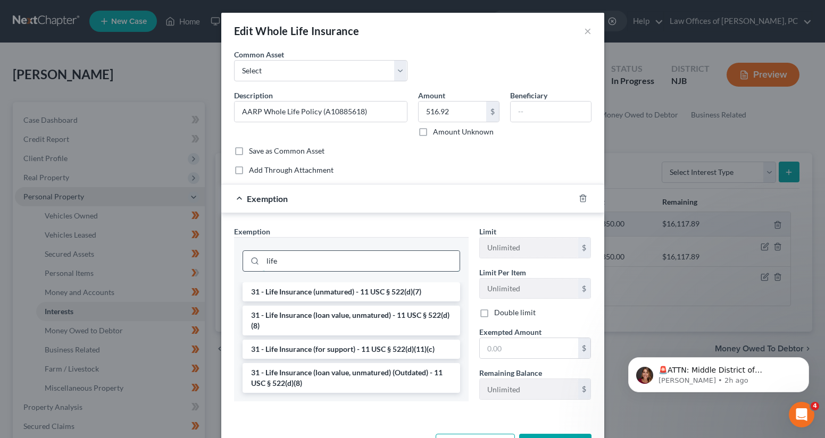
scroll to position [3, 0]
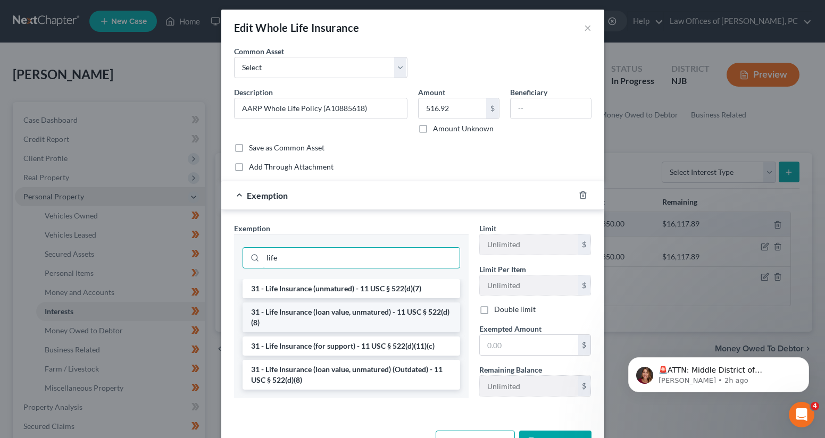
type input "life"
click at [403, 305] on li "31 - Life Insurance (loan value, unmatured) - 11 USC § 522(d)(8)" at bounding box center [352, 318] width 218 height 30
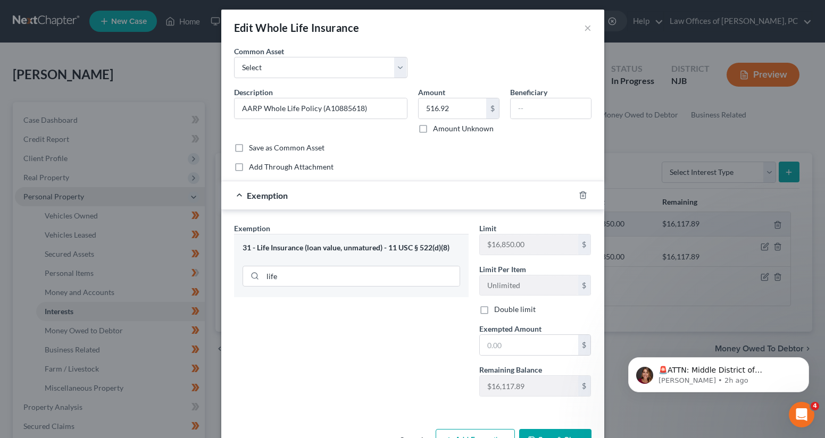
scroll to position [2, 0]
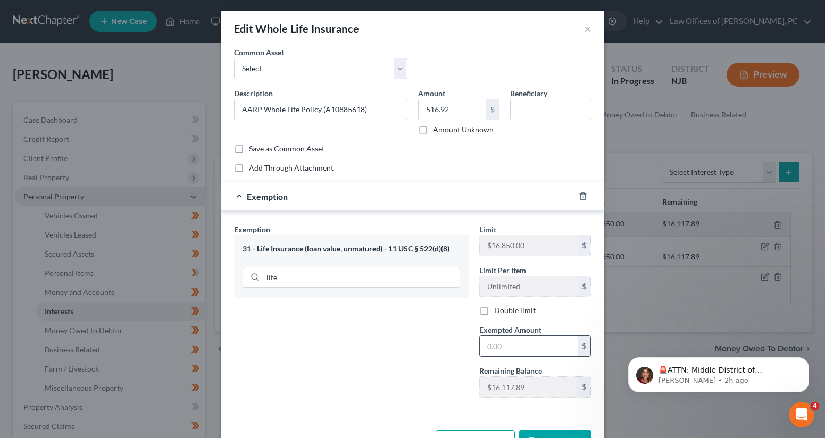
click at [535, 345] on input "text" at bounding box center [529, 346] width 98 height 20
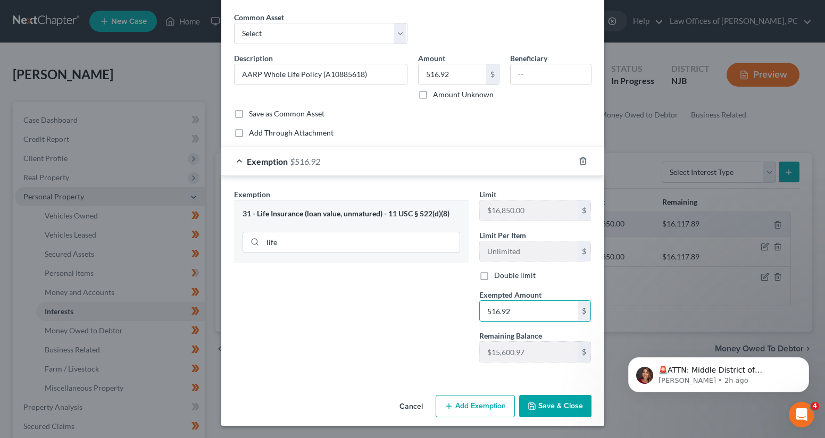
type input "516.92"
click at [563, 402] on button "Save & Close" at bounding box center [555, 406] width 72 height 22
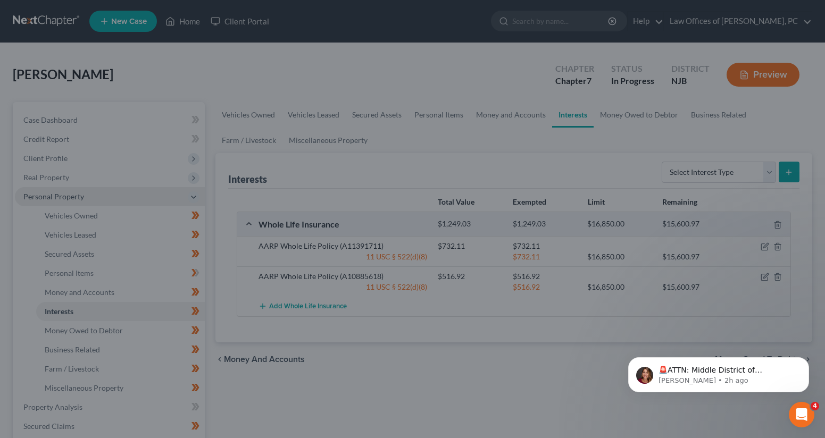
scroll to position [37, 0]
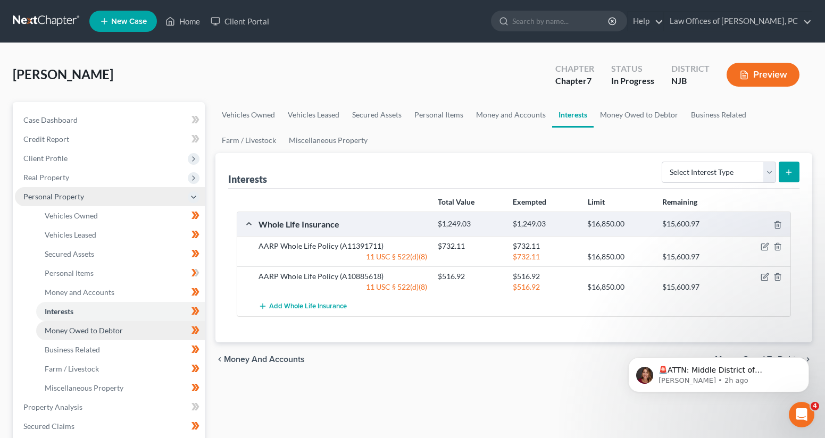
click at [122, 334] on span "Money Owed to Debtor" at bounding box center [84, 330] width 78 height 9
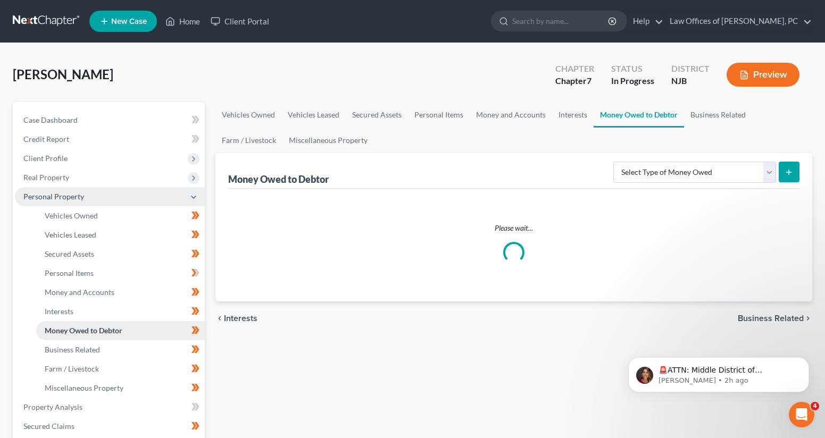
scroll to position [2, 0]
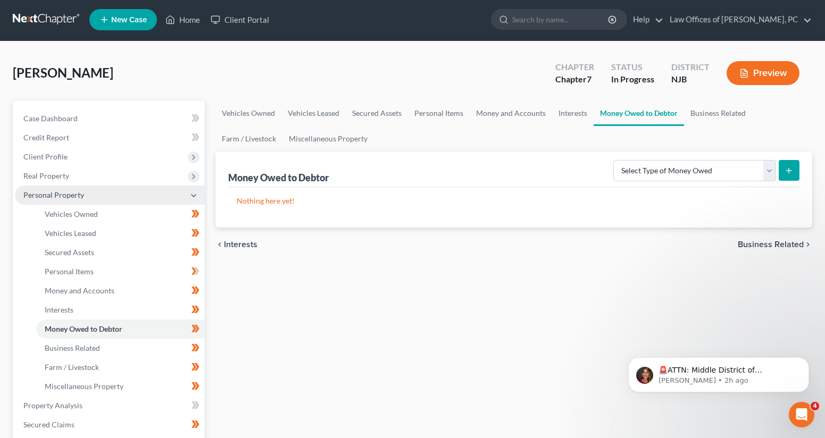
click at [193, 197] on icon at bounding box center [193, 196] width 9 height 9
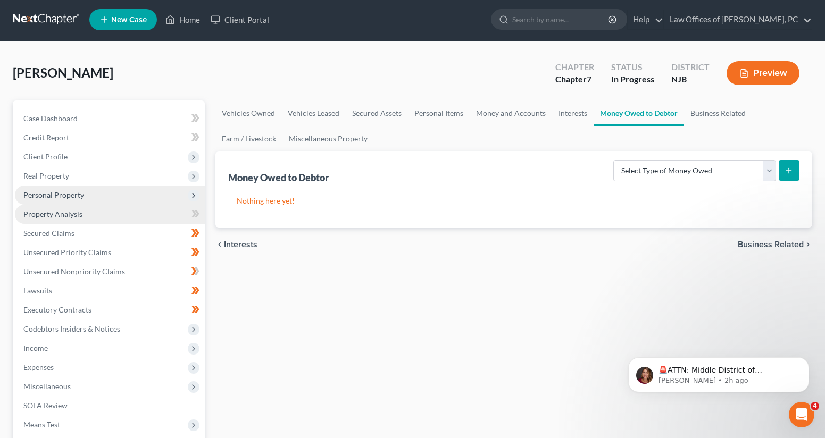
click at [151, 217] on link "Property Analysis" at bounding box center [110, 214] width 190 height 19
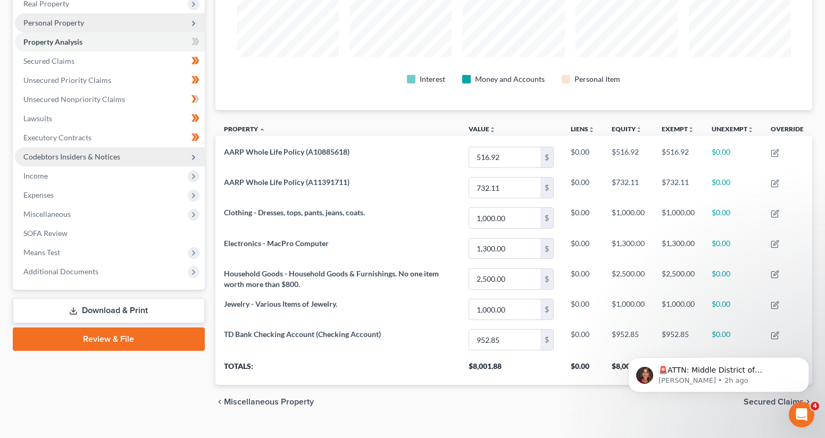
scroll to position [175, 0]
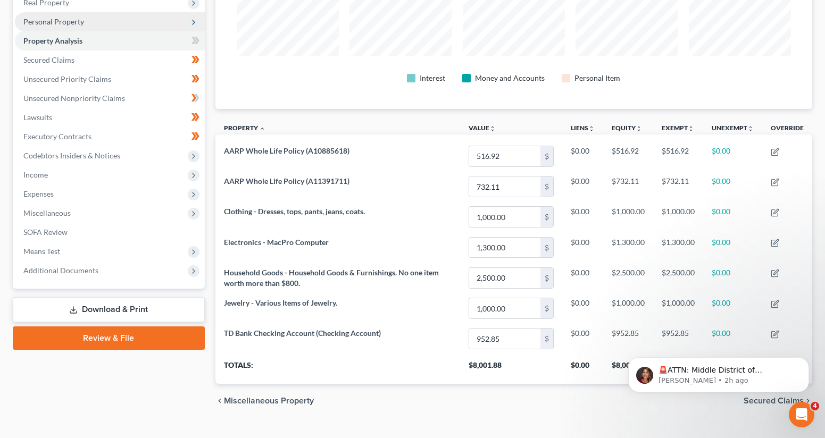
click at [123, 311] on link "Download & Print" at bounding box center [109, 309] width 192 height 25
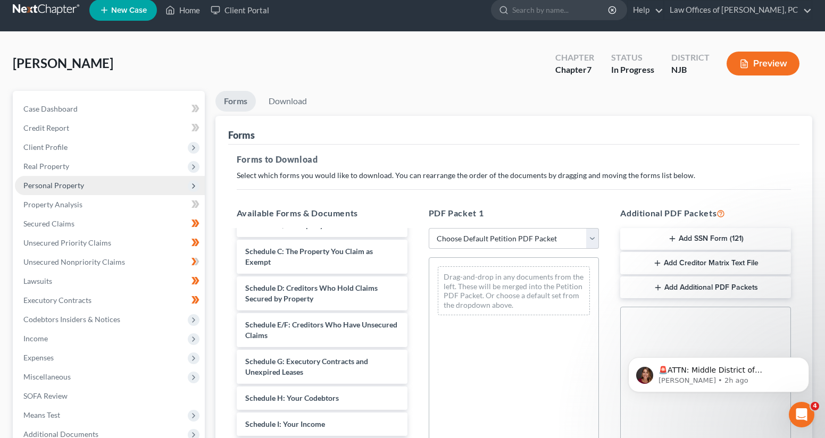
scroll to position [288, 0]
drag, startPoint x: 285, startPoint y: 252, endPoint x: 453, endPoint y: 269, distance: 169.5
click at [416, 269] on div "Schedule A/B: Property ccc-pdf Credit_Card_Statement_Update.pdf Medical_Bill_20…" at bounding box center [322, 334] width 188 height 782
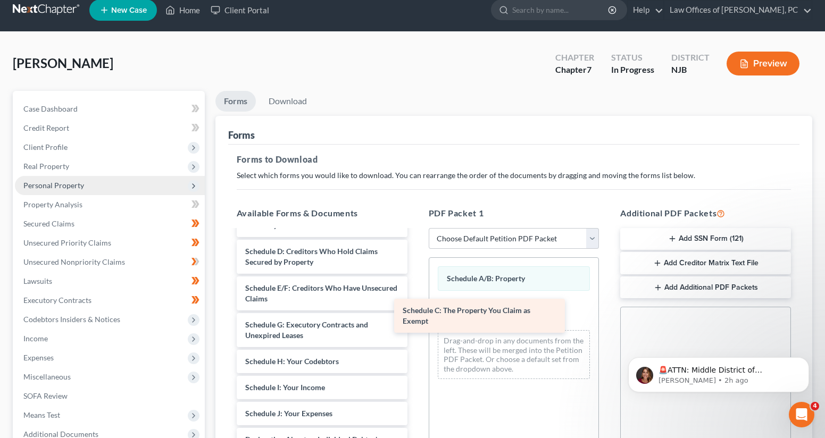
drag, startPoint x: 338, startPoint y: 253, endPoint x: 496, endPoint y: 312, distance: 168.4
click at [416, 312] on div "Schedule C: The Property You Claim as Exempt ccc-pdf Credit_Card_Statement_Upda…" at bounding box center [322, 315] width 188 height 745
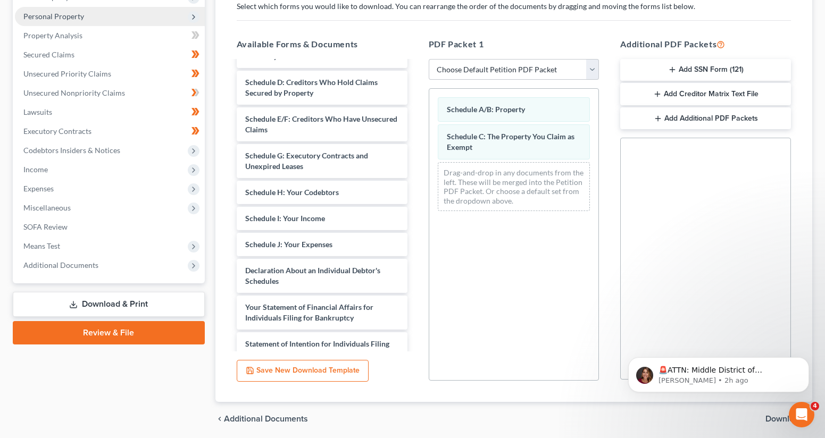
scroll to position [180, 0]
click at [769, 418] on span "Download" at bounding box center [785, 419] width 38 height 9
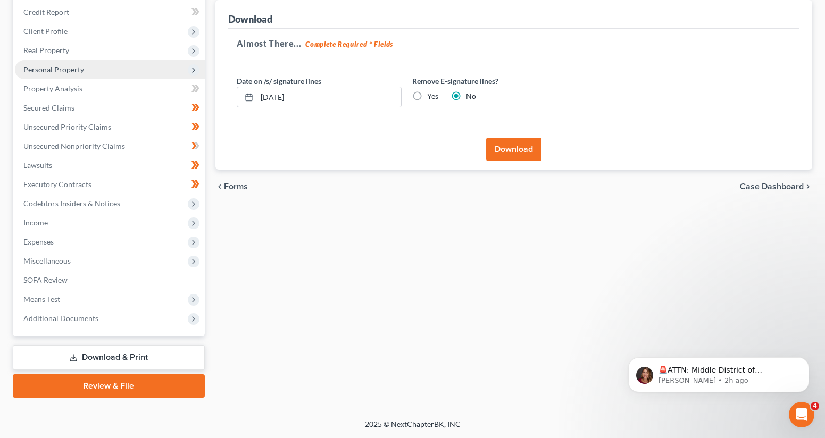
click at [427, 96] on label "Yes" at bounding box center [432, 96] width 11 height 11
click at [431, 96] on input "Yes" at bounding box center [434, 94] width 7 height 7
radio input "true"
radio input "false"
click at [503, 153] on button "Download" at bounding box center [513, 149] width 55 height 23
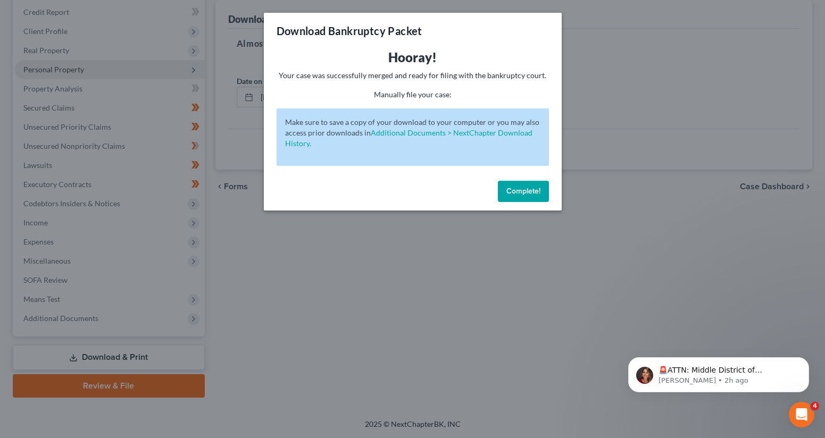
click at [521, 188] on span "Complete!" at bounding box center [523, 191] width 34 height 9
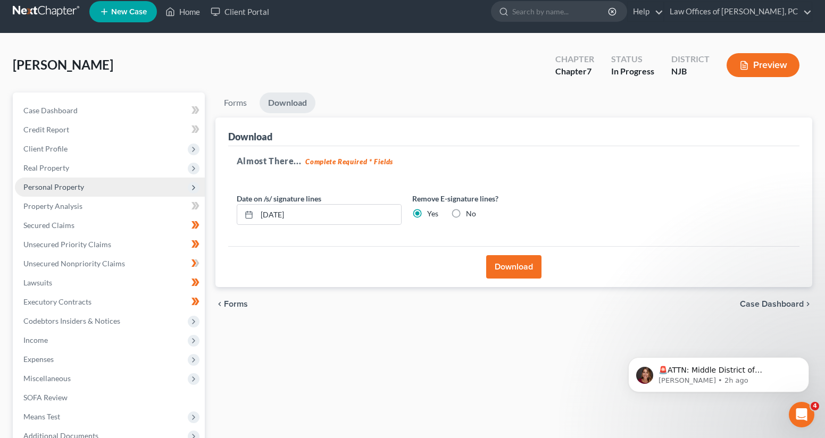
scroll to position [11, 0]
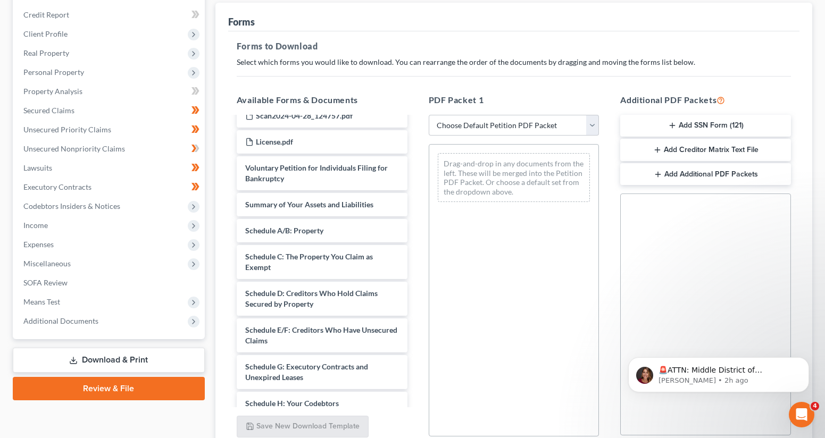
scroll to position [197, 0]
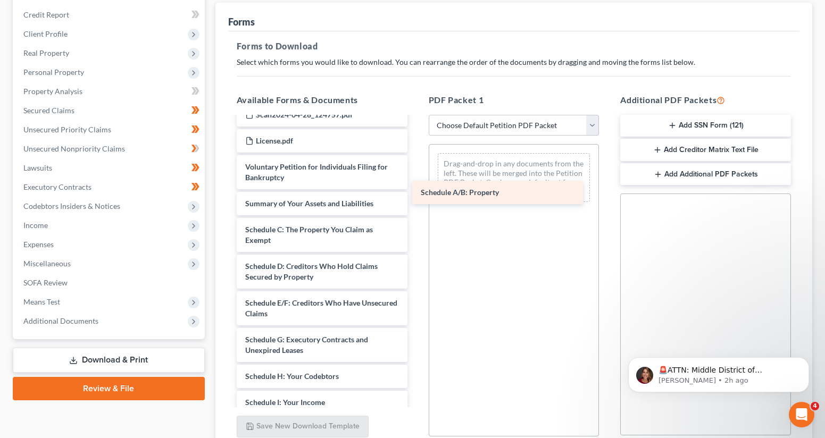
drag, startPoint x: 292, startPoint y: 227, endPoint x: 467, endPoint y: 190, distance: 179.4
click at [416, 190] on div "Schedule A/B: Property ccc-pdf Credit_Card_Statement_Update.pdf Medical_Bill_20…" at bounding box center [322, 312] width 188 height 782
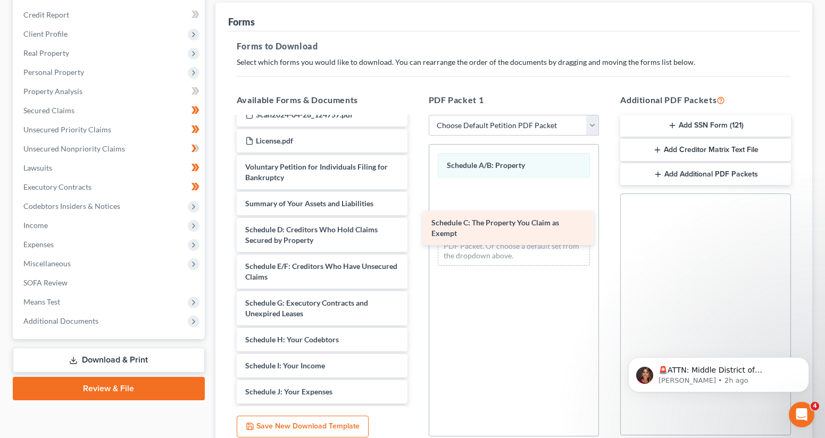
drag, startPoint x: 286, startPoint y: 239, endPoint x: 497, endPoint y: 229, distance: 210.9
click at [416, 229] on div "Schedule C: The Property You Claim as Exempt ccc-pdf Credit_Card_Statement_Upda…" at bounding box center [322, 293] width 188 height 745
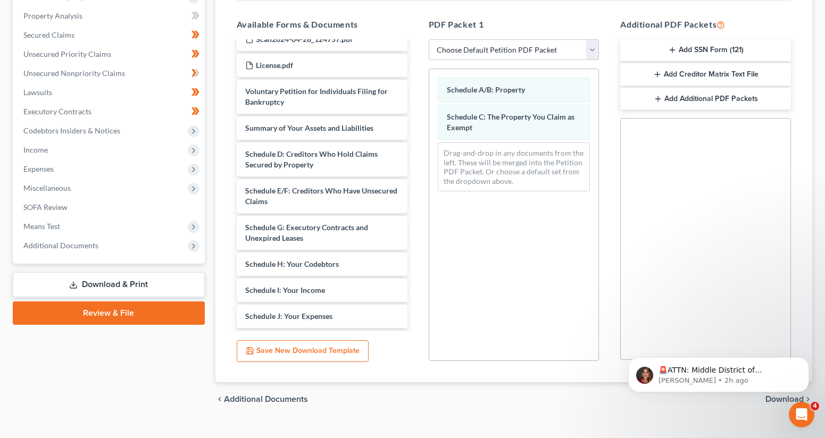
scroll to position [200, 0]
click at [753, 370] on p "🚨ATTN: Middle District of [US_STATE] The court has added a new Credit Counselin…" at bounding box center [727, 370] width 137 height 11
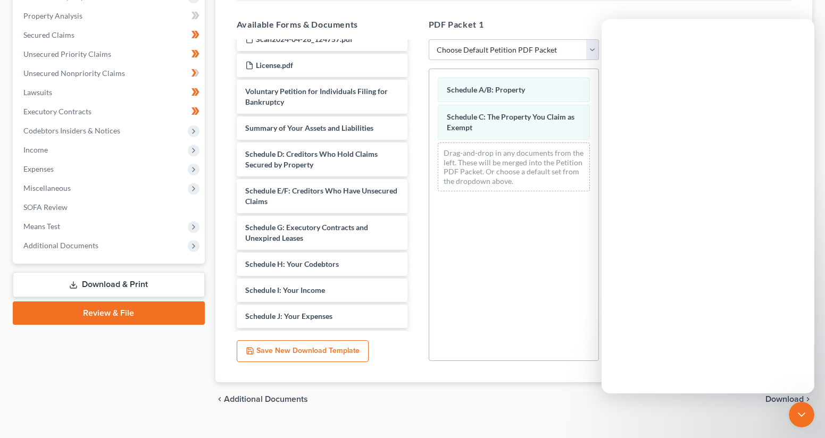
scroll to position [0, 0]
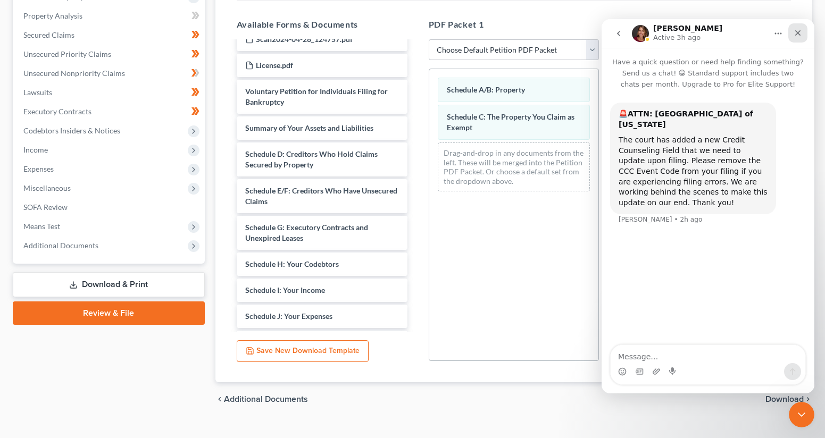
click at [799, 35] on icon "Close" at bounding box center [798, 33] width 6 height 6
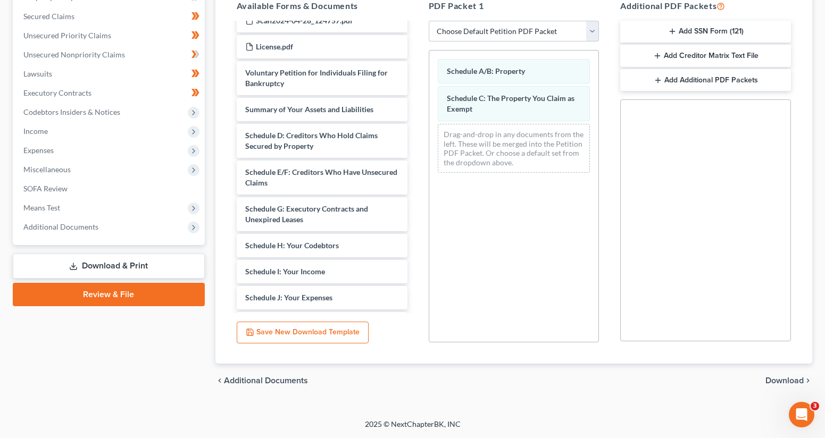
scroll to position [219, 0]
click at [785, 378] on span "Download" at bounding box center [785, 381] width 38 height 9
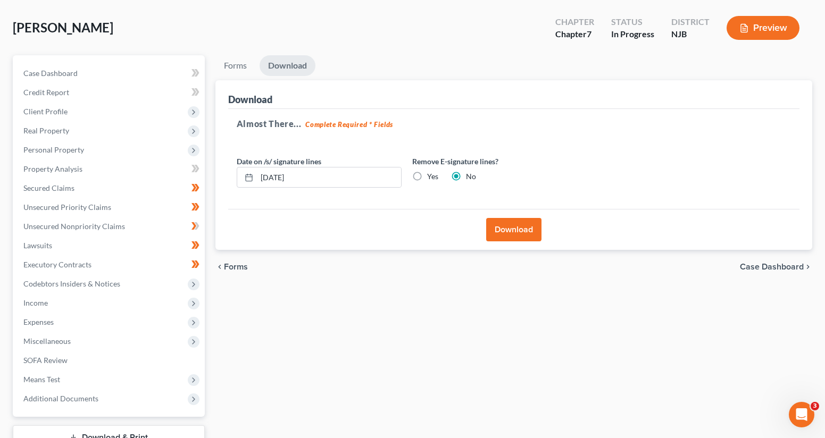
click at [427, 174] on label "Yes" at bounding box center [432, 176] width 11 height 11
click at [431, 174] on input "Yes" at bounding box center [434, 174] width 7 height 7
radio input "true"
radio input "false"
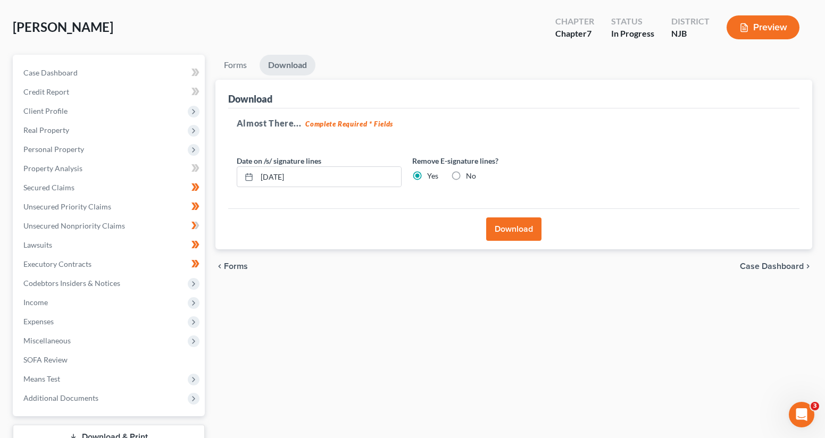
click at [509, 227] on button "Download" at bounding box center [513, 229] width 55 height 23
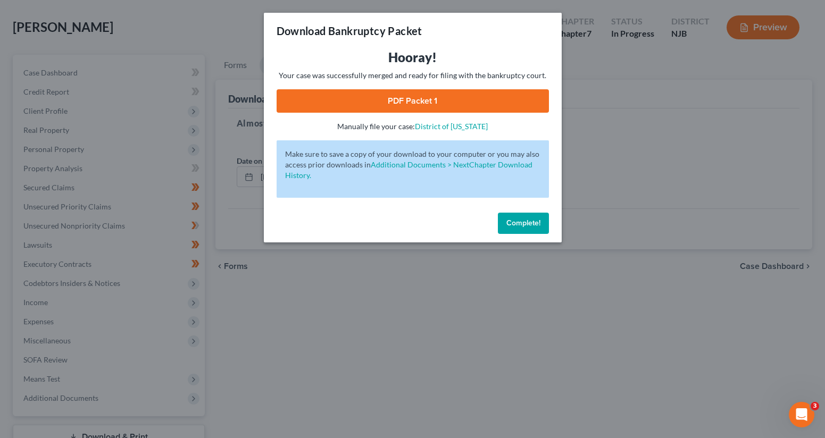
click at [430, 103] on link "PDF Packet 1" at bounding box center [413, 100] width 272 height 23
